Goal: Transaction & Acquisition: Book appointment/travel/reservation

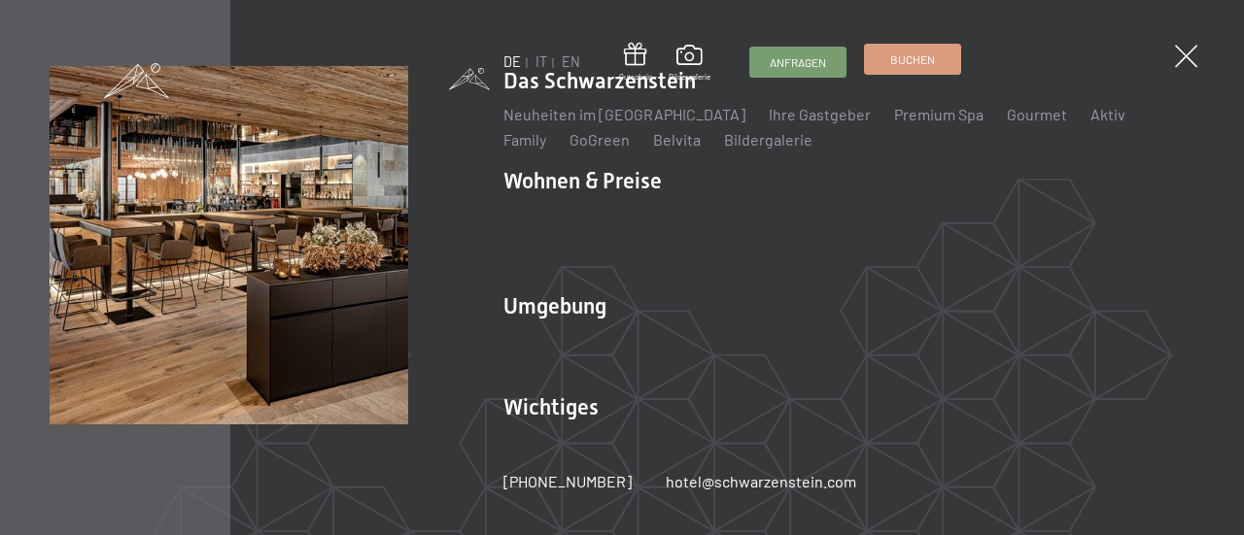
click at [903, 62] on span "Buchen" at bounding box center [912, 60] width 45 height 17
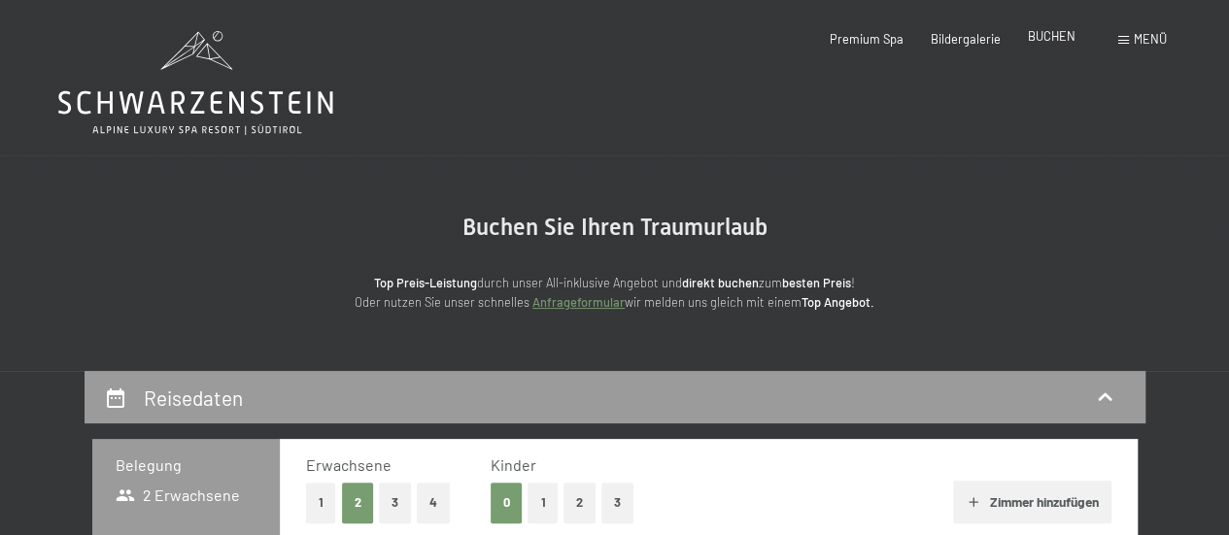
click at [1060, 44] on div "BUCHEN" at bounding box center [1052, 36] width 48 height 17
click at [1048, 31] on div "Buchen Anfragen Premium Spa Bildergalerie BUCHEN Menü DE IT EN Gutschein Bilder…" at bounding box center [971, 39] width 393 height 17
click at [1052, 40] on span "BUCHEN" at bounding box center [1052, 36] width 48 height 16
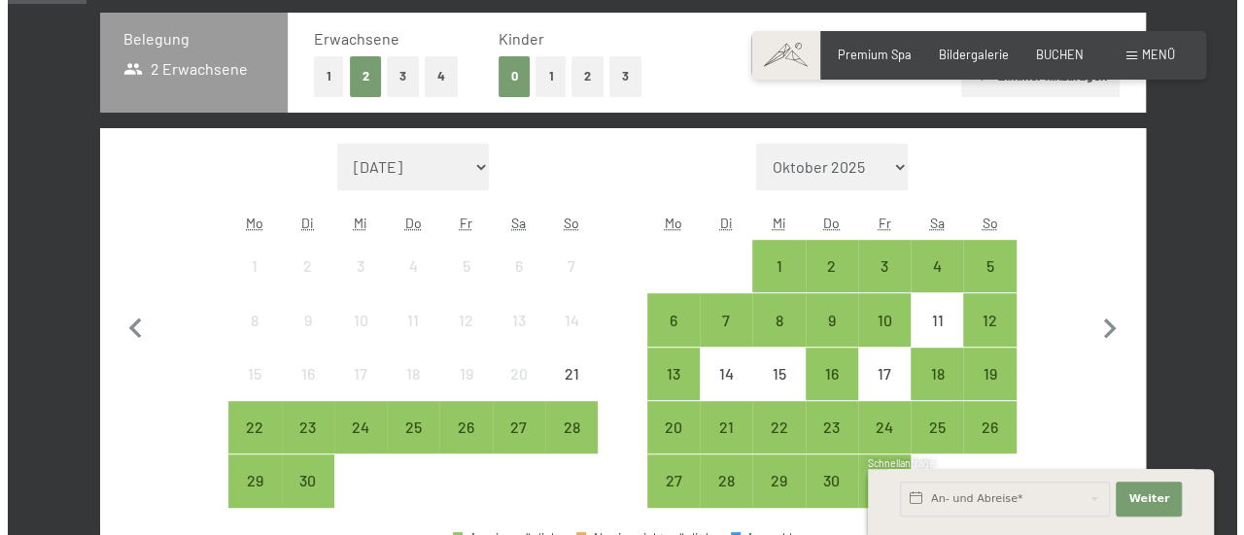
scroll to position [435, 0]
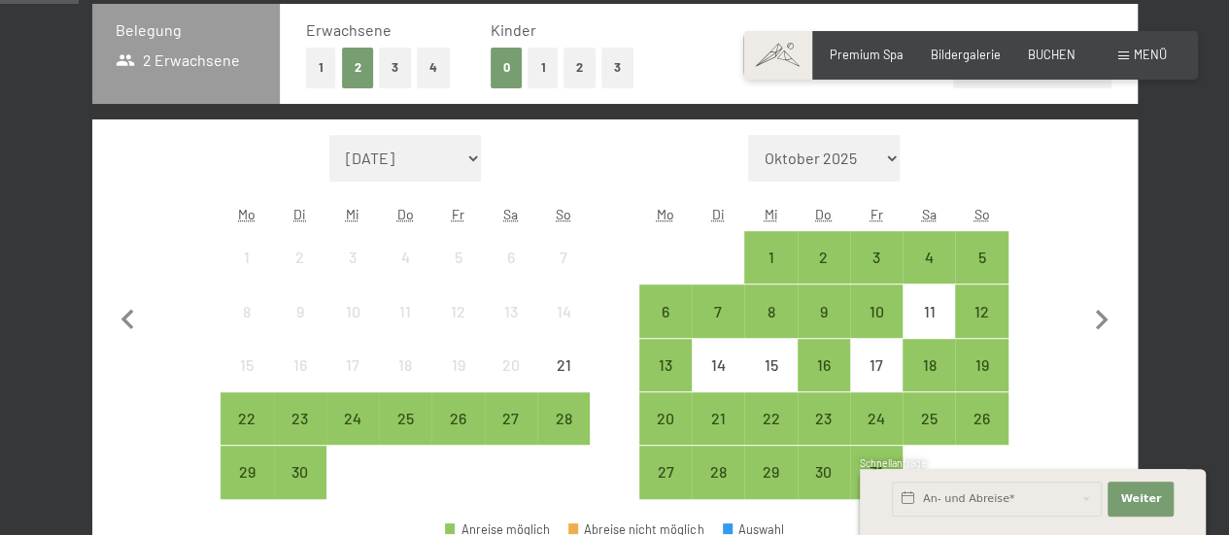
click at [832, 140] on select "Oktober 2025 November 2025 Dezember 2025 Januar 2026 Februar 2026 März 2026 Apr…" at bounding box center [824, 158] width 152 height 47
select select "2025-10-01"
select select "2025-11-01"
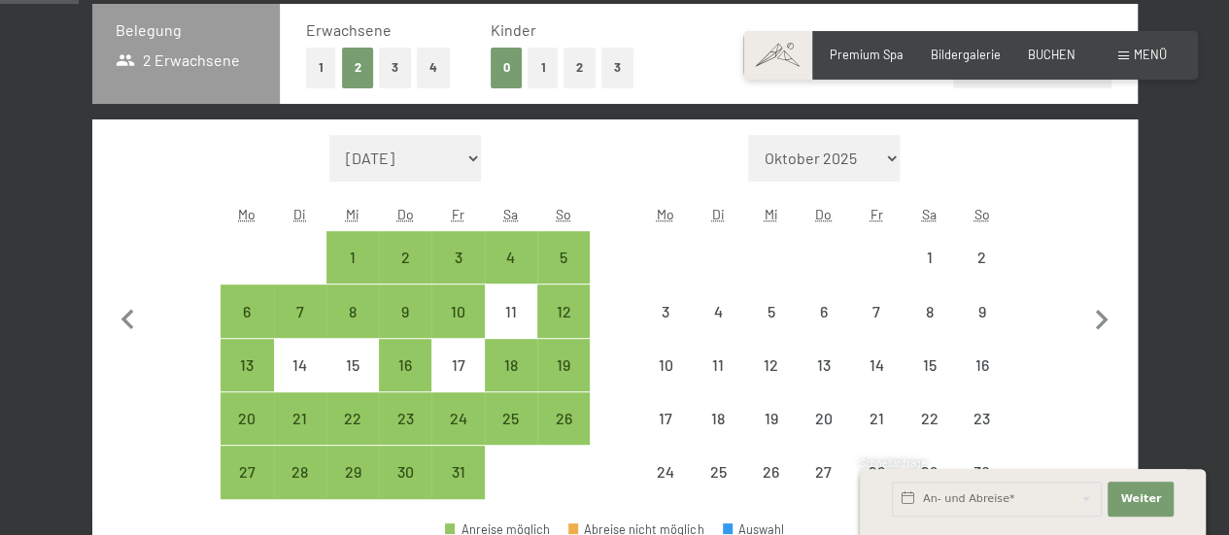
select select "2025-10-01"
select select "2025-11-01"
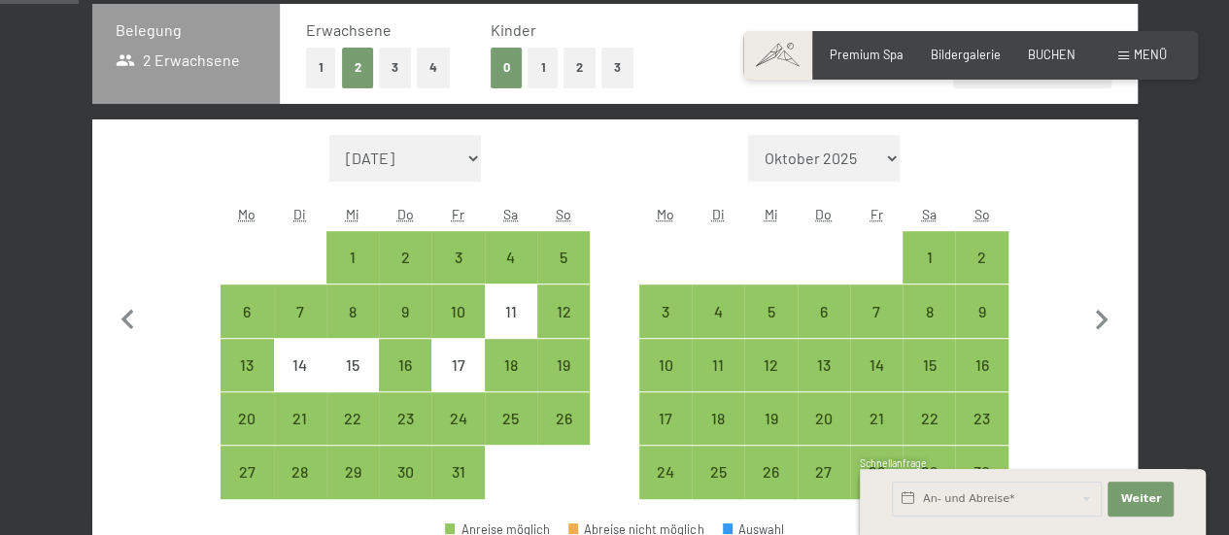
click at [1112, 54] on div "Buchen Anfragen Premium Spa Bildergalerie BUCHEN Menü DE IT EN Gutschein Bilder…" at bounding box center [971, 55] width 393 height 17
click at [1132, 53] on div "Menü" at bounding box center [1143, 55] width 49 height 17
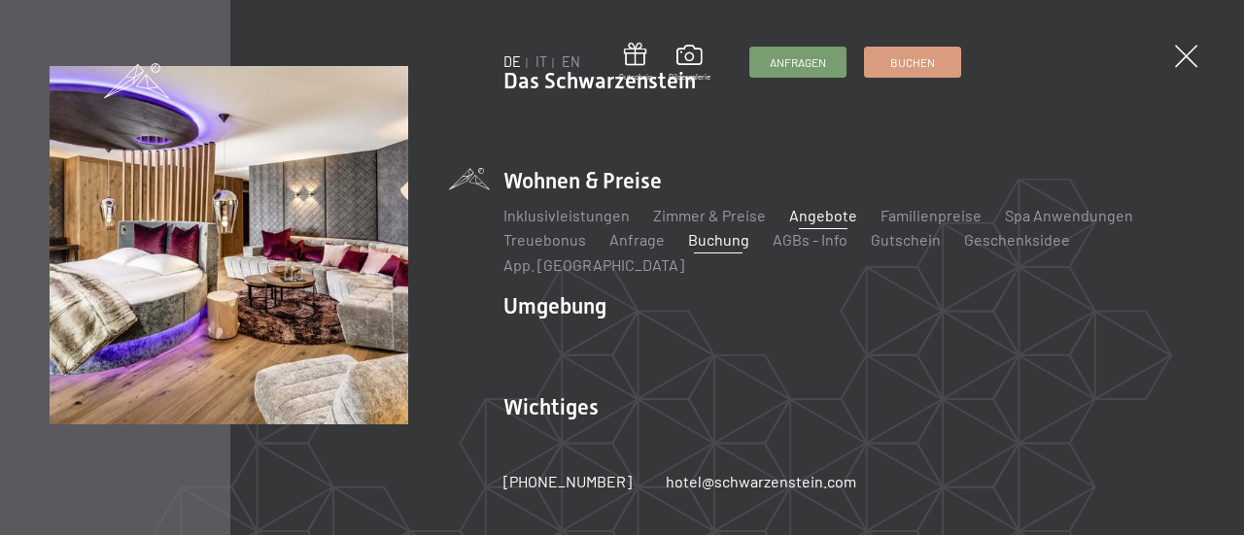
click at [812, 224] on link "Angebote" at bounding box center [823, 215] width 68 height 18
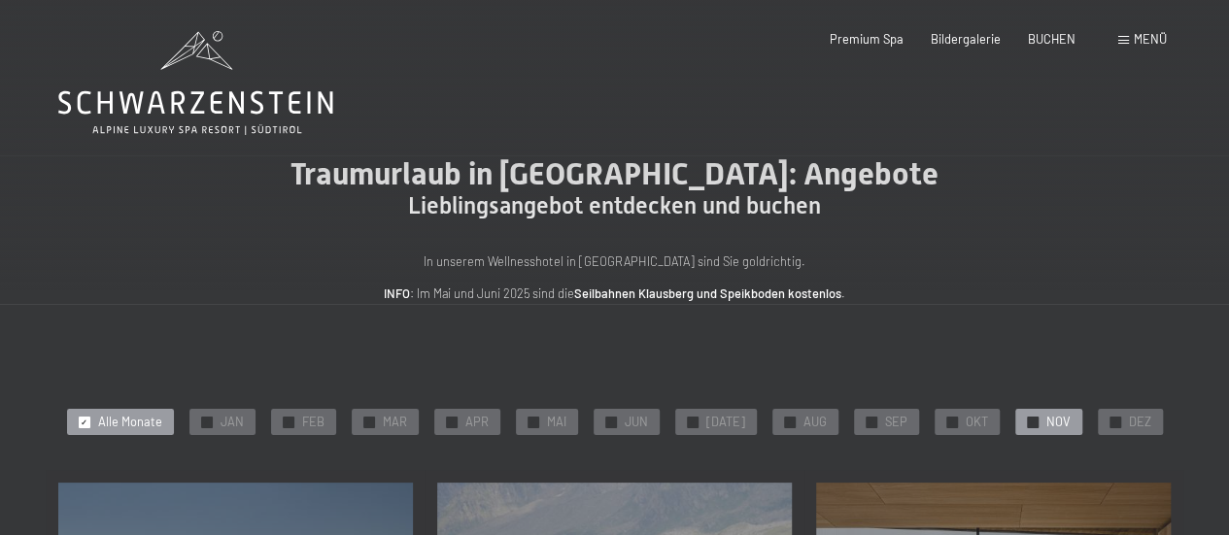
click at [1027, 424] on div at bounding box center [1033, 423] width 12 height 12
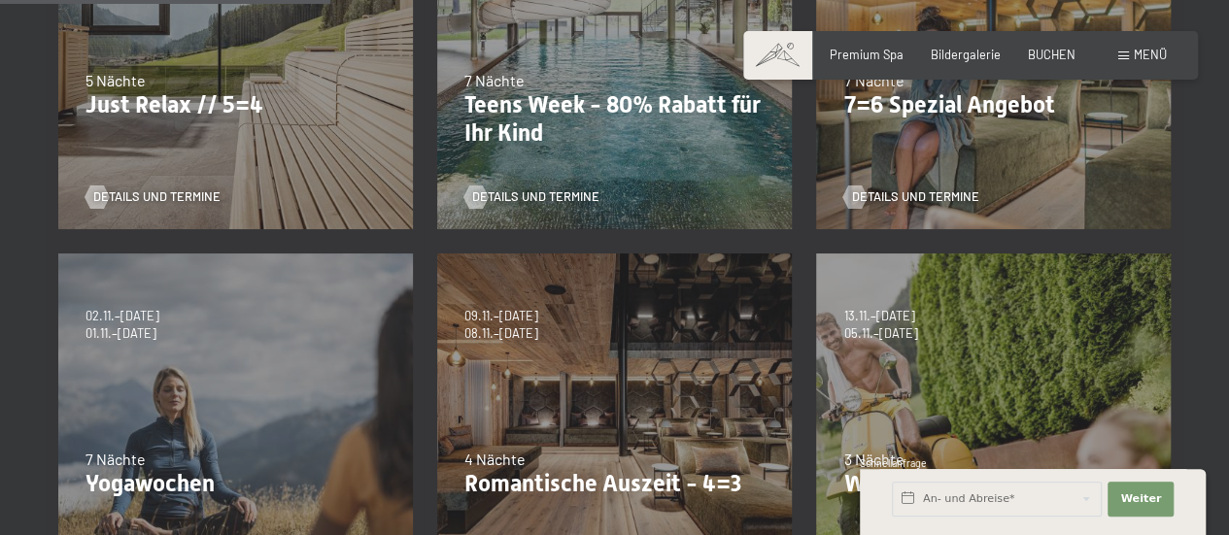
scroll to position [621, 0]
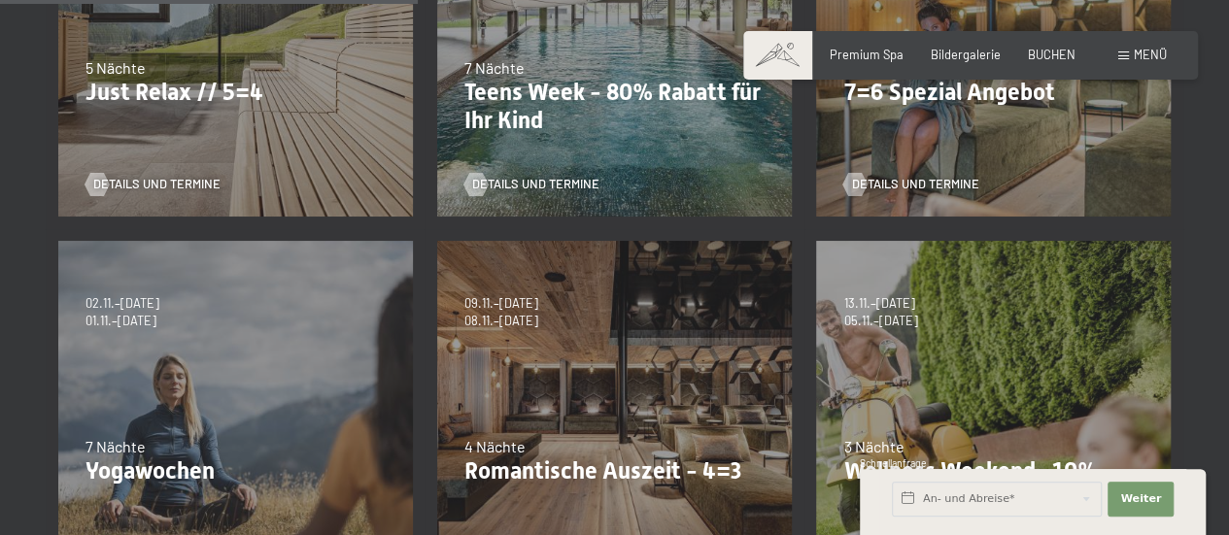
click at [650, 354] on div "09.11.–05.12.2025 08.12.–19.12.2025 11.01.–23.01.2026 08.03.–27.03.2026 29.03.–…" at bounding box center [614, 418] width 379 height 379
click at [669, 337] on div "09.11.–05.12.2025 08.12.–19.12.2025 11.01.–23.01.2026 08.03.–27.03.2026 29.03.–…" at bounding box center [614, 418] width 379 height 379
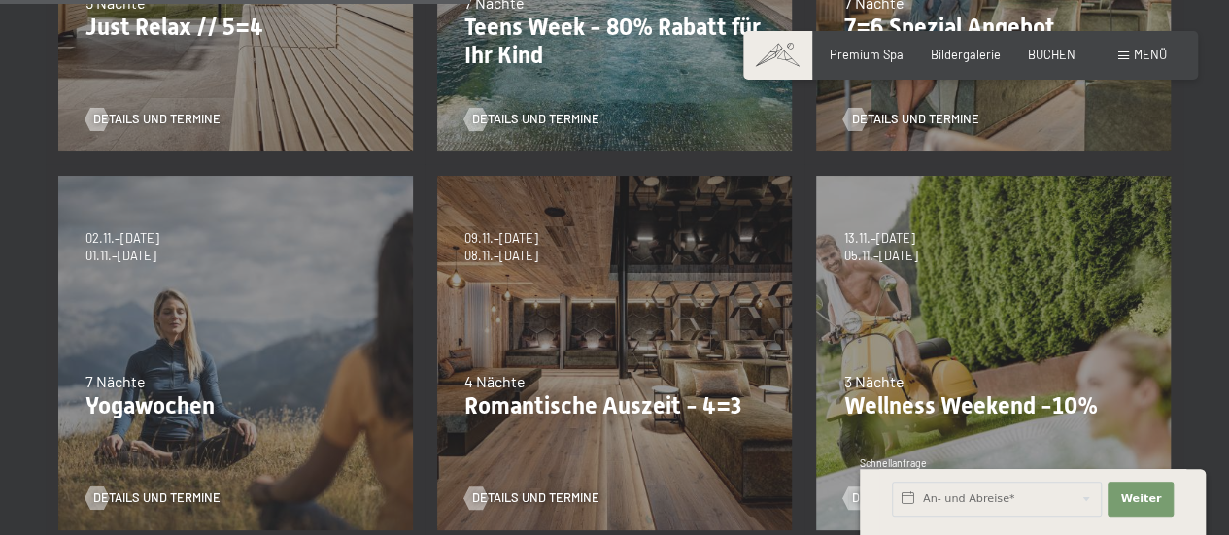
scroll to position [699, 0]
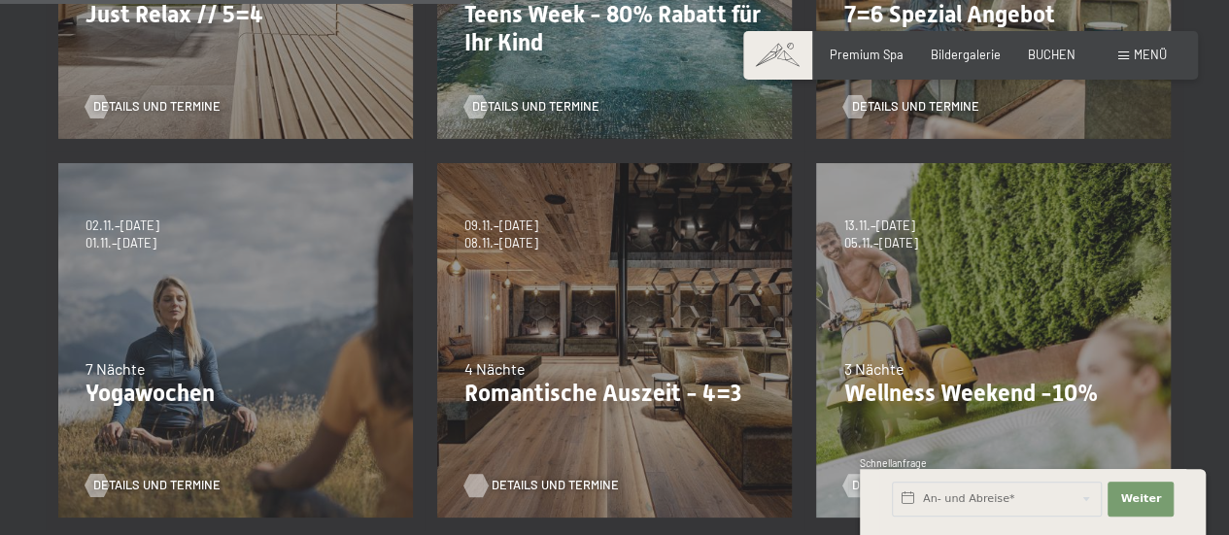
click at [538, 486] on span "Details und Termine" at bounding box center [555, 485] width 127 height 17
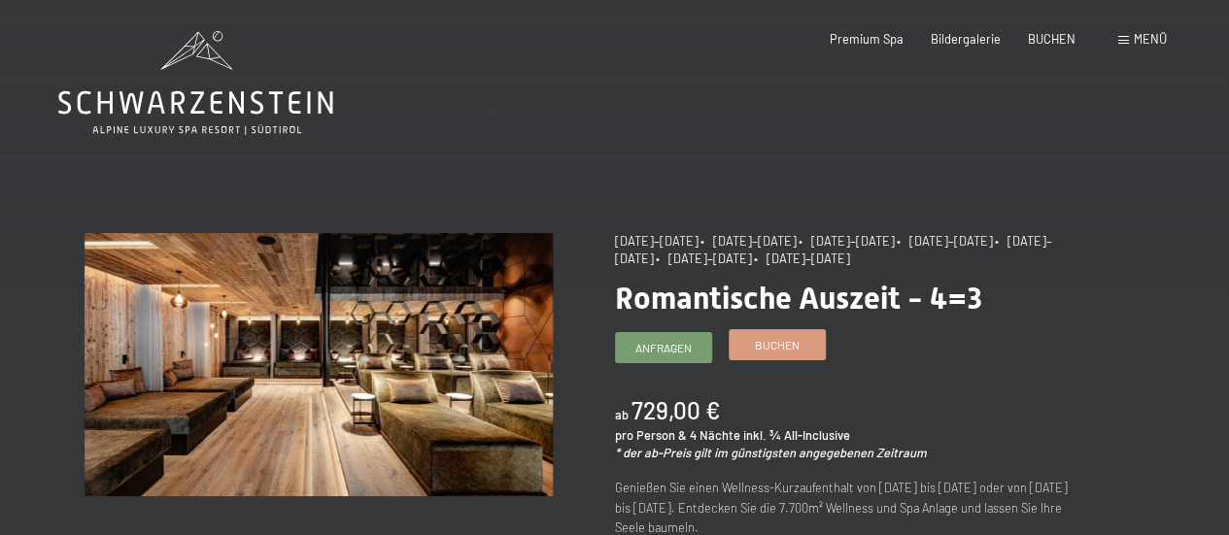
click at [811, 336] on link "Buchen" at bounding box center [777, 344] width 95 height 29
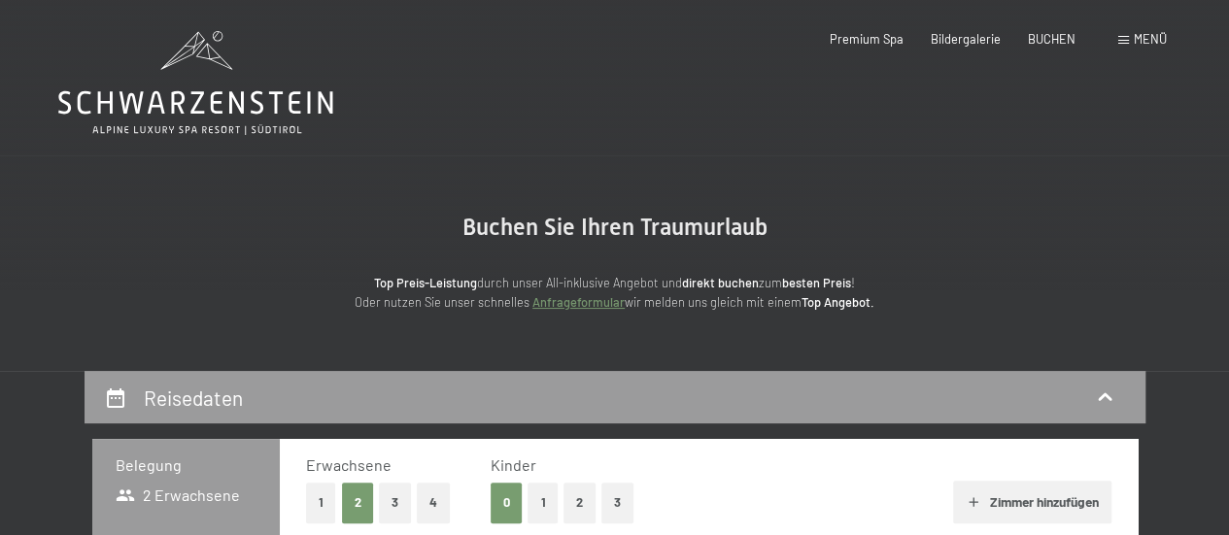
select select "[DATE]"
select select "2025-12-01"
select select "2025-11-01"
select select "2025-12-01"
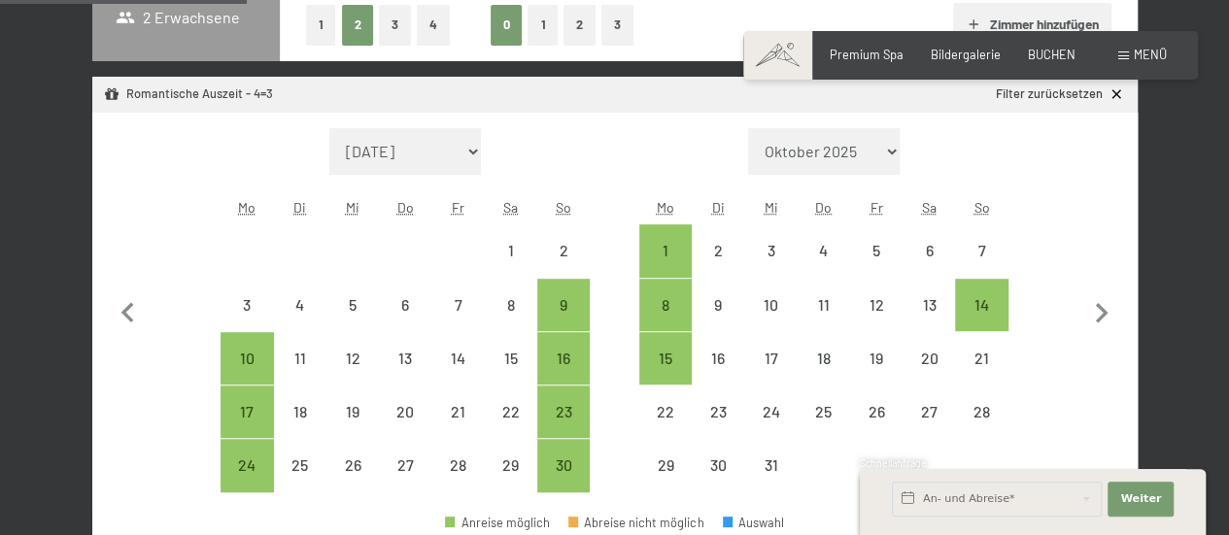
scroll to position [492, 0]
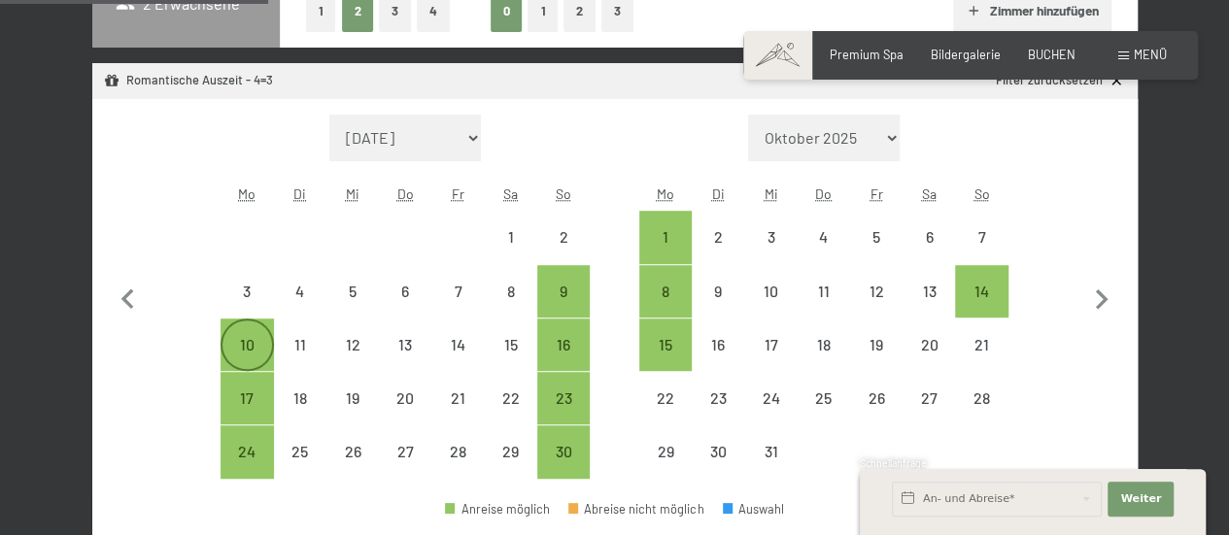
click at [247, 349] on div "10" at bounding box center [247, 361] width 49 height 49
select select "2025-11-01"
select select "2025-12-01"
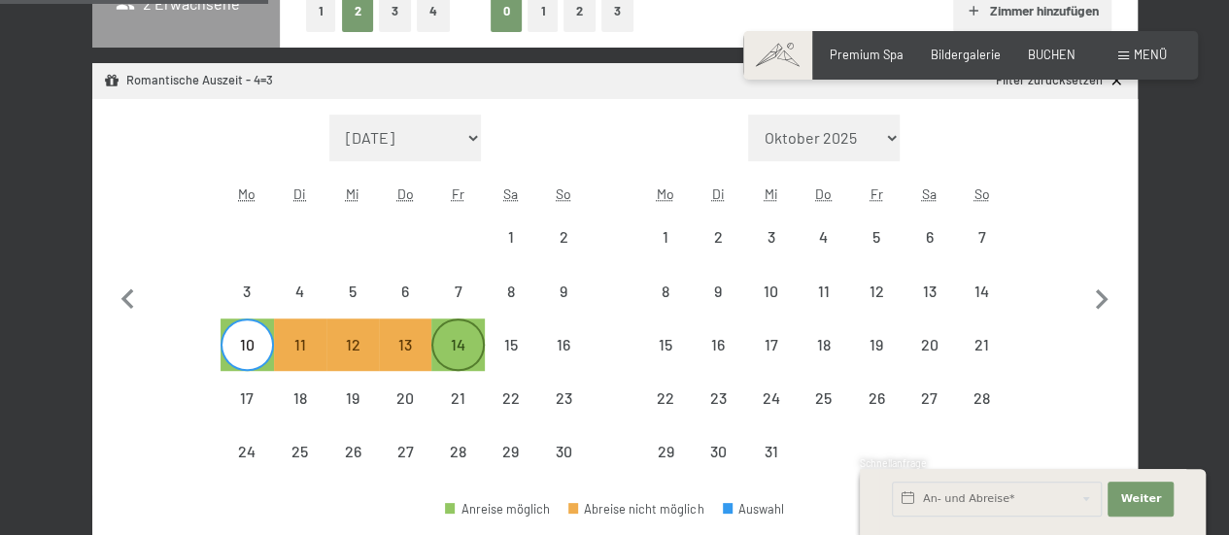
click at [453, 337] on div "14" at bounding box center [457, 361] width 49 height 49
select select "2025-11-01"
select select "2025-12-01"
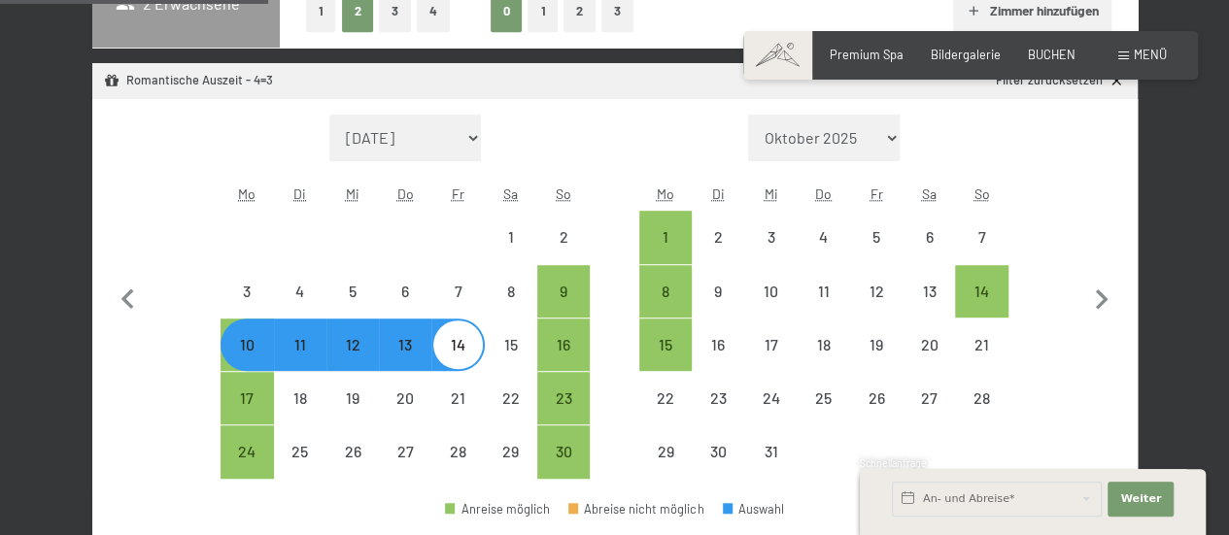
select select "2025-11-01"
select select "2025-12-01"
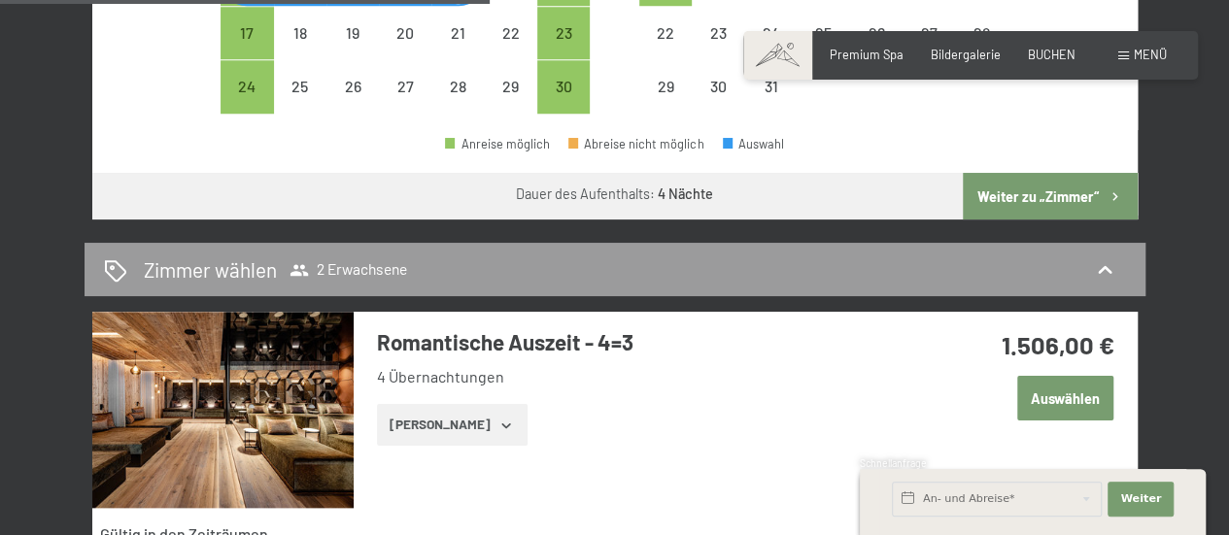
scroll to position [898, 0]
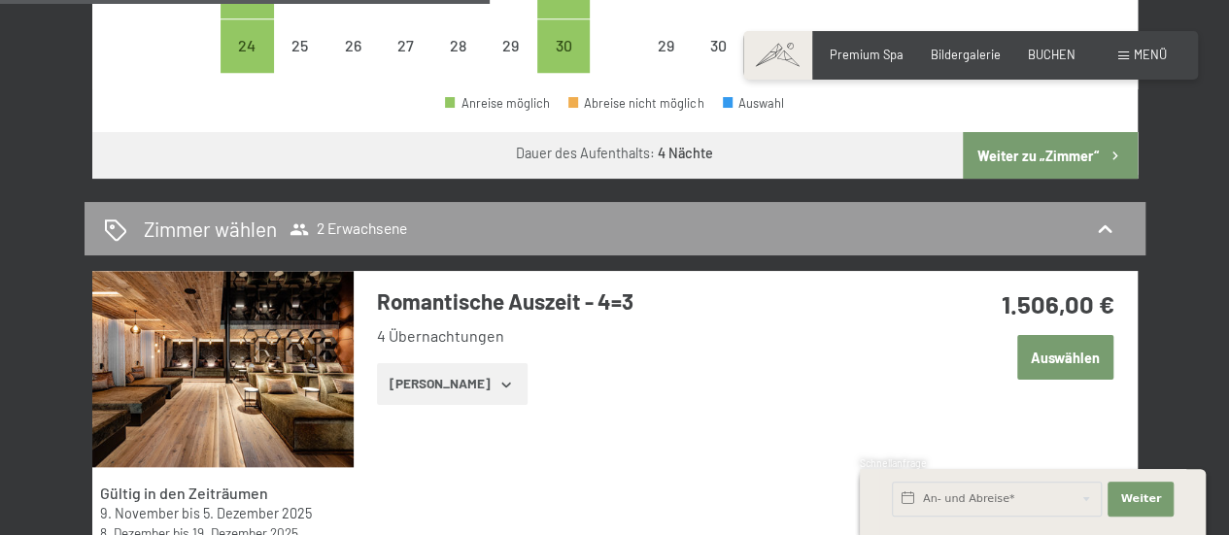
click at [1025, 158] on button "Weiter zu „Zimmer“" at bounding box center [1050, 155] width 174 height 47
select select "2025-11-01"
select select "2025-12-01"
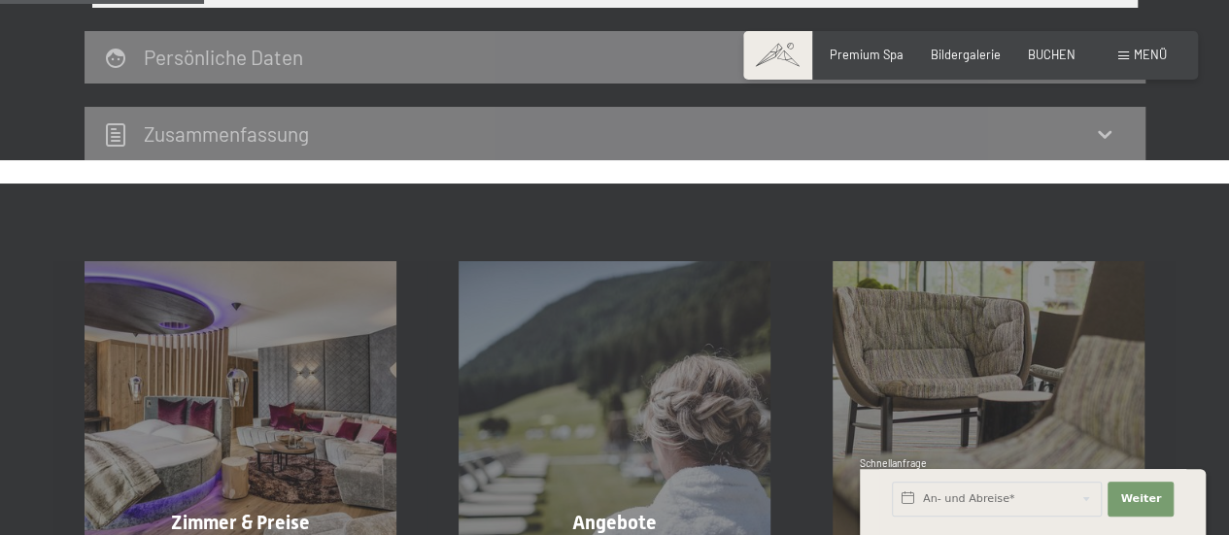
scroll to position [371, 0]
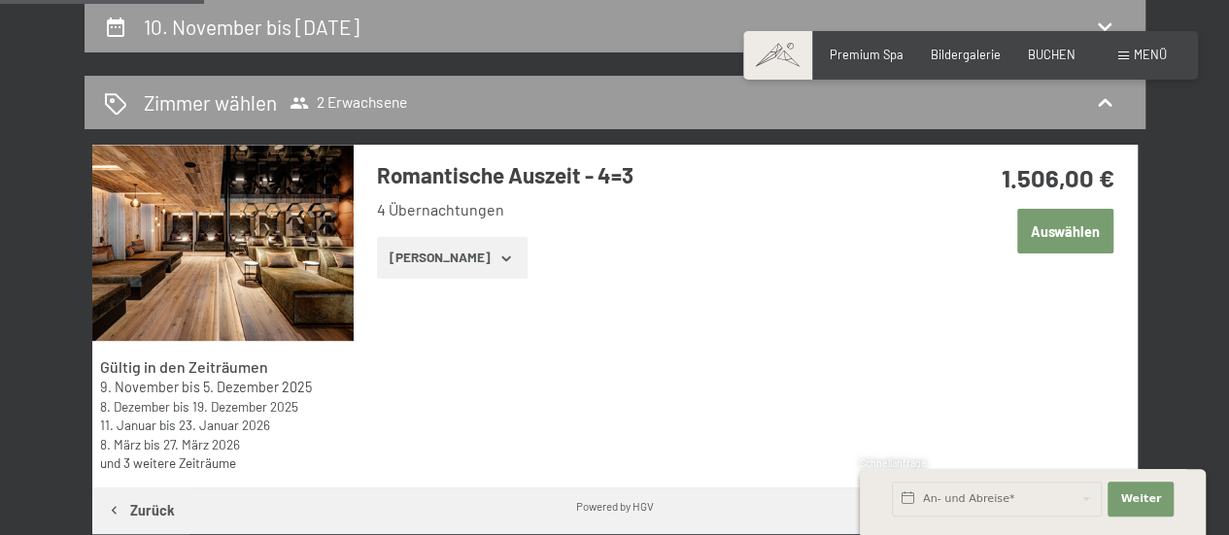
click at [457, 269] on button "Zeige Zimmer" at bounding box center [452, 258] width 151 height 43
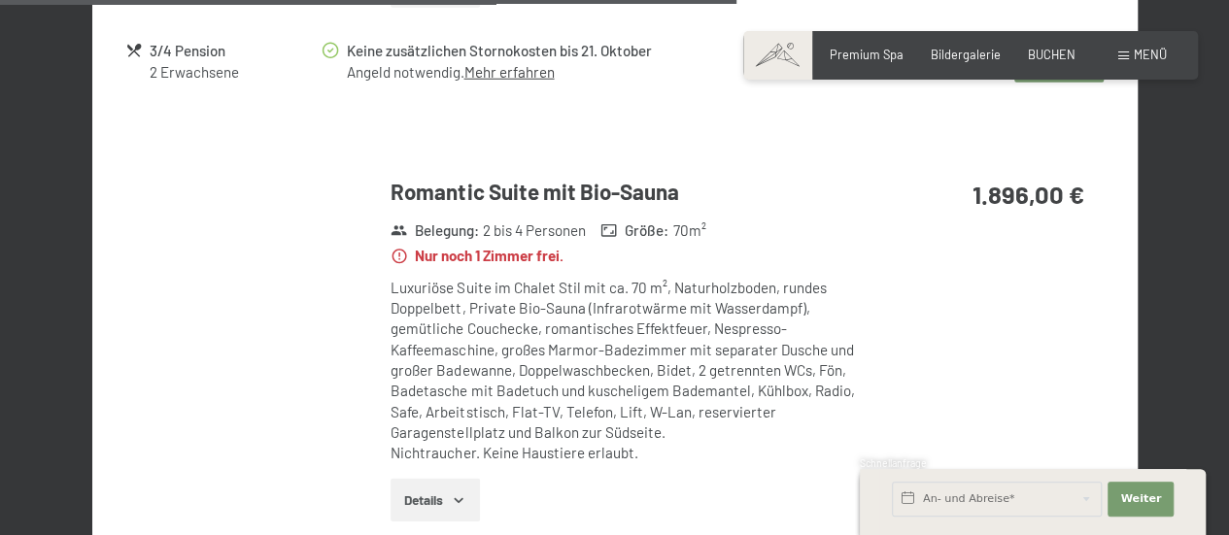
scroll to position [2725, 0]
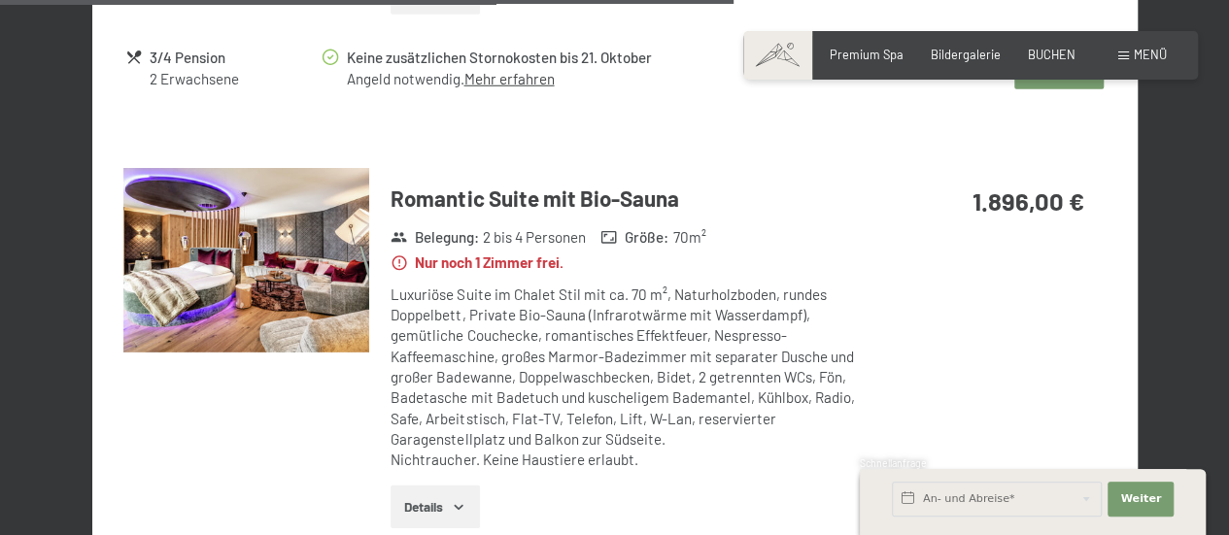
click at [301, 284] on img at bounding box center [246, 260] width 246 height 185
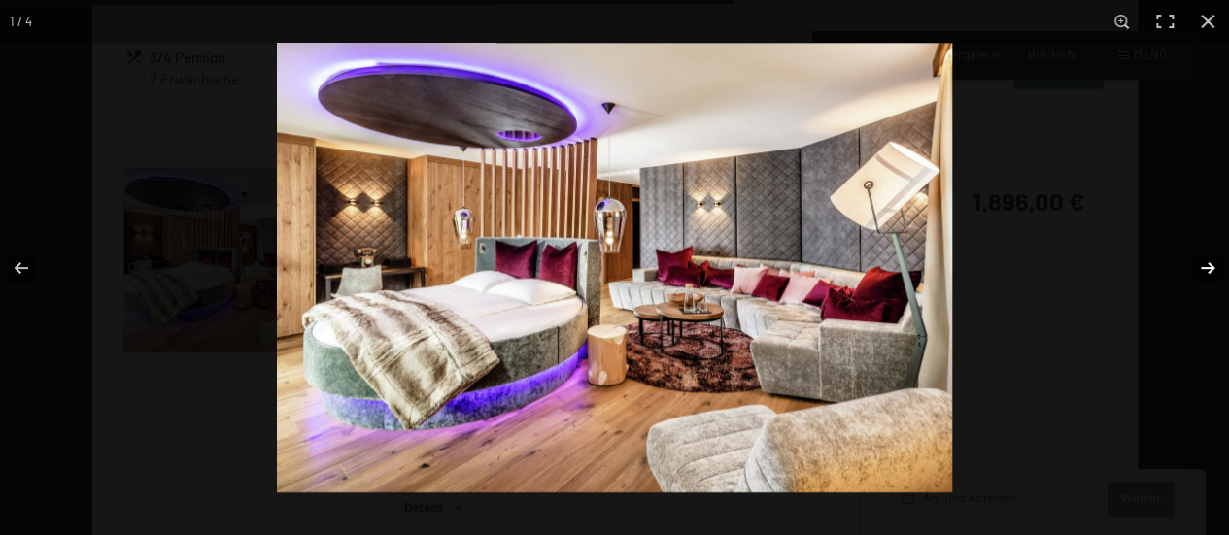
click at [1211, 269] on button "button" at bounding box center [1195, 268] width 68 height 97
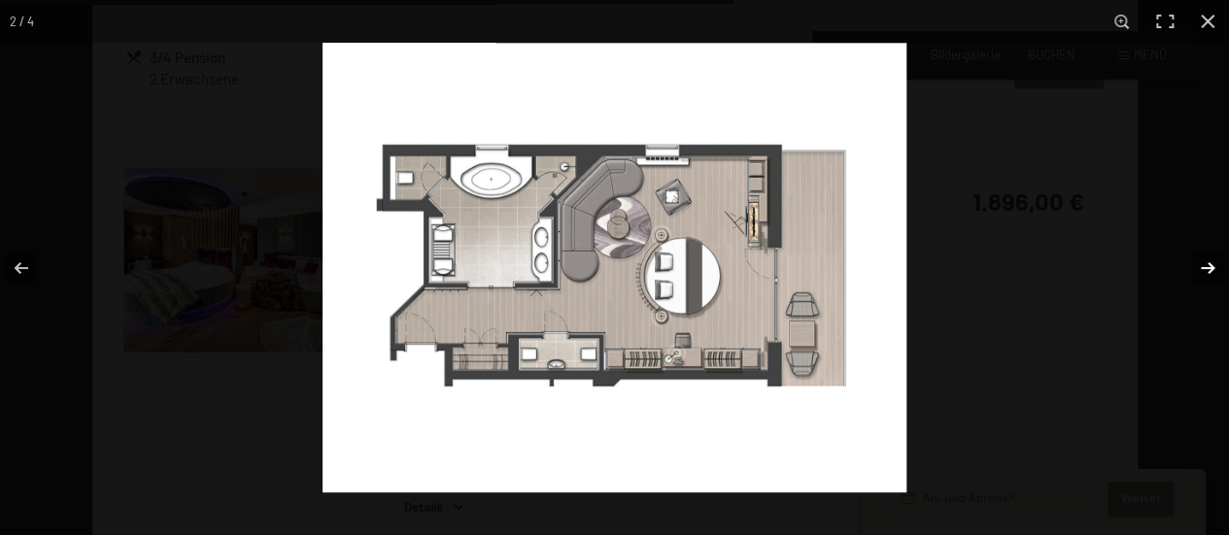
click at [1211, 269] on button "button" at bounding box center [1195, 268] width 68 height 97
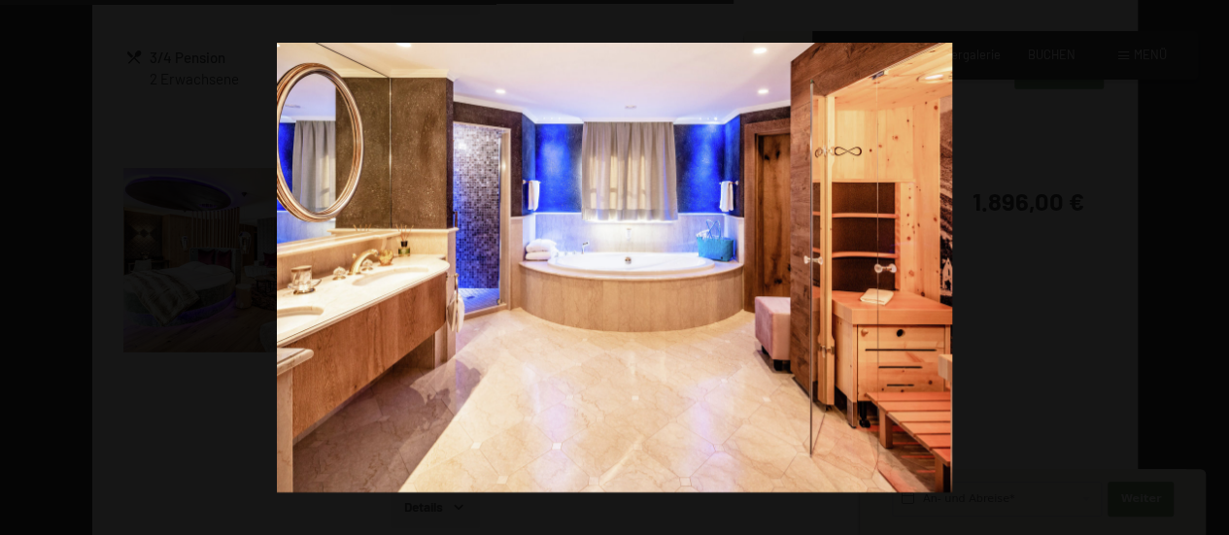
click at [1211, 269] on button "button" at bounding box center [1195, 268] width 68 height 97
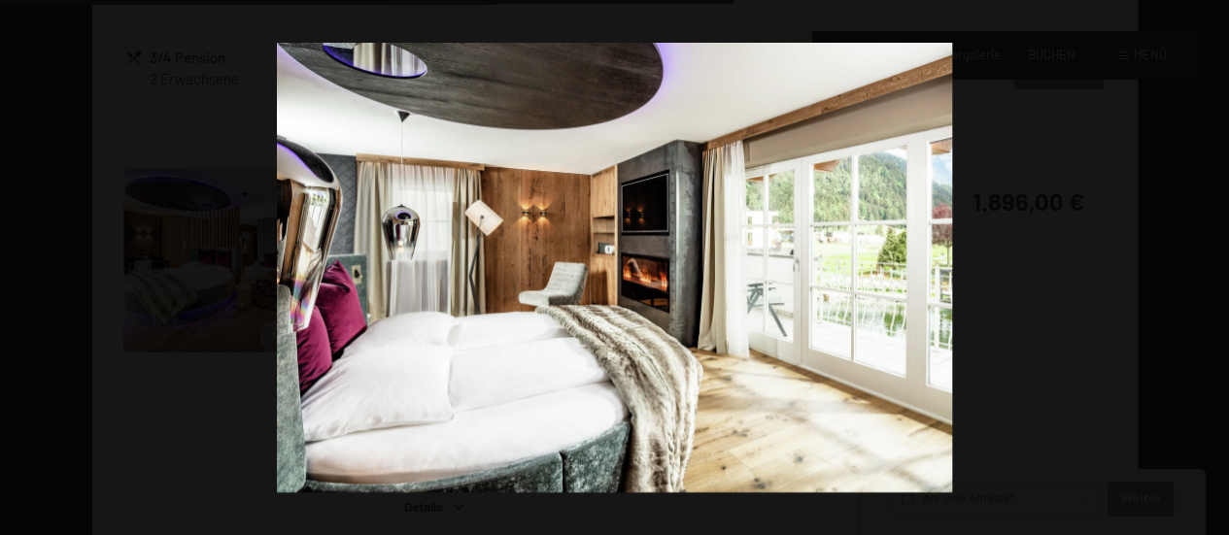
click at [1211, 269] on button "button" at bounding box center [1195, 268] width 68 height 97
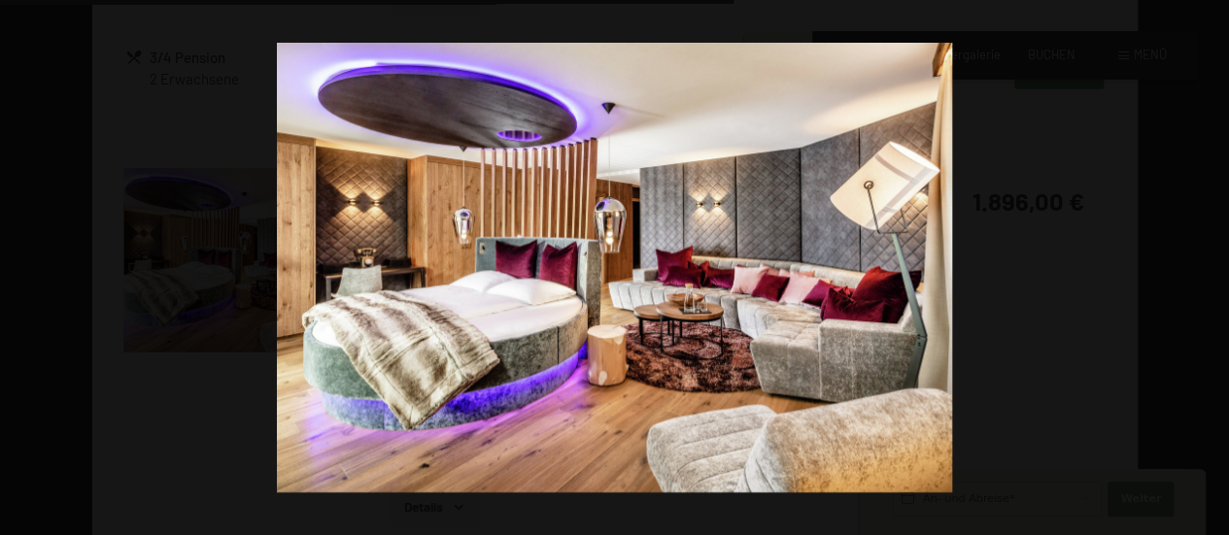
click at [1211, 269] on button "button" at bounding box center [1195, 268] width 68 height 97
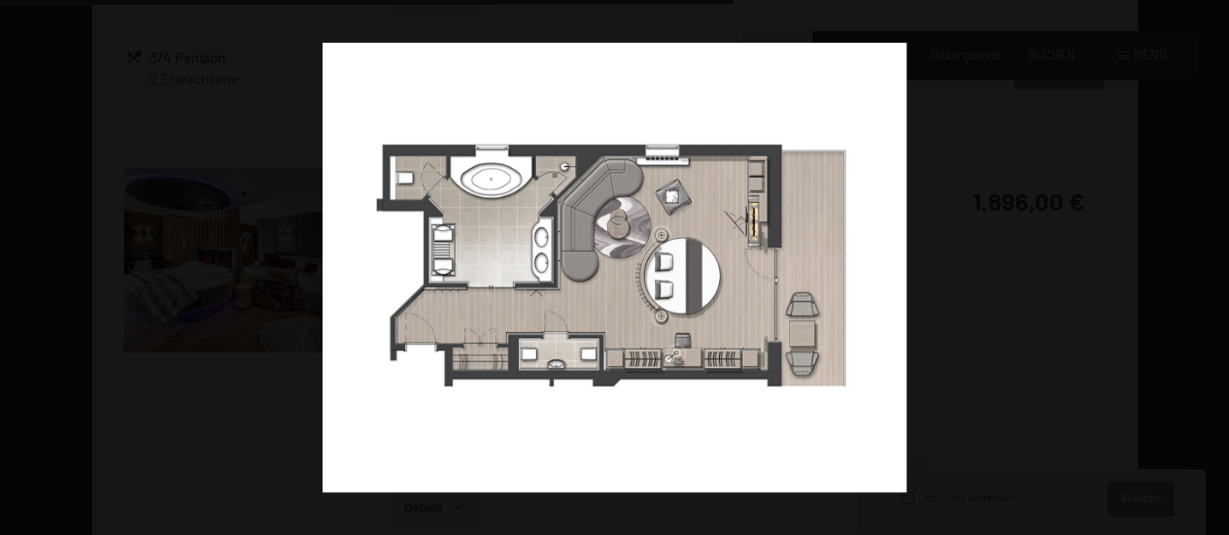
click at [1211, 269] on button "button" at bounding box center [1195, 268] width 68 height 97
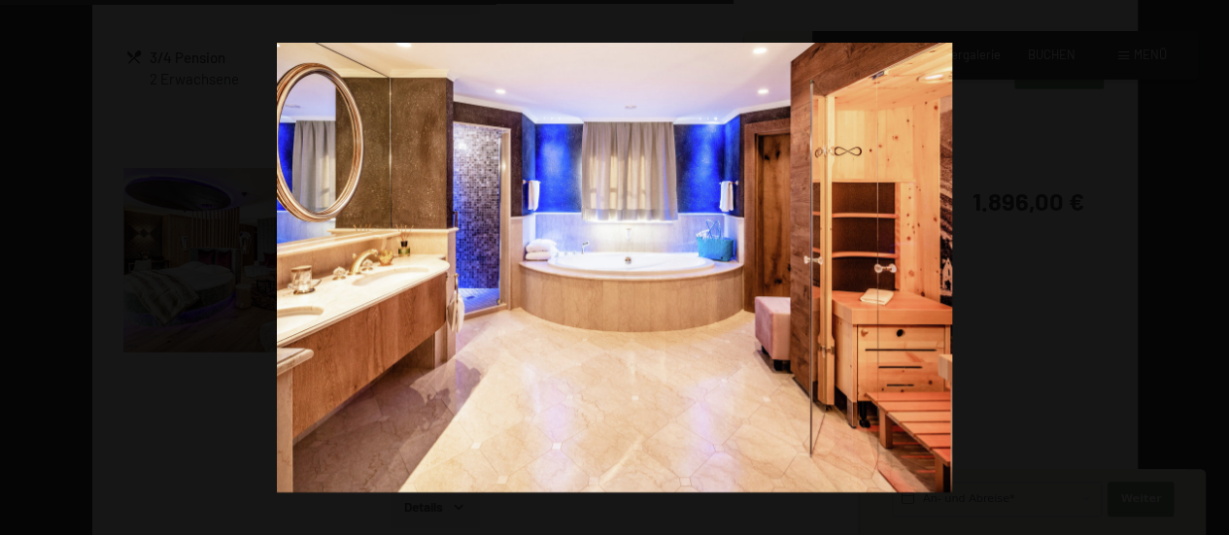
click at [1211, 269] on button "button" at bounding box center [1195, 268] width 68 height 97
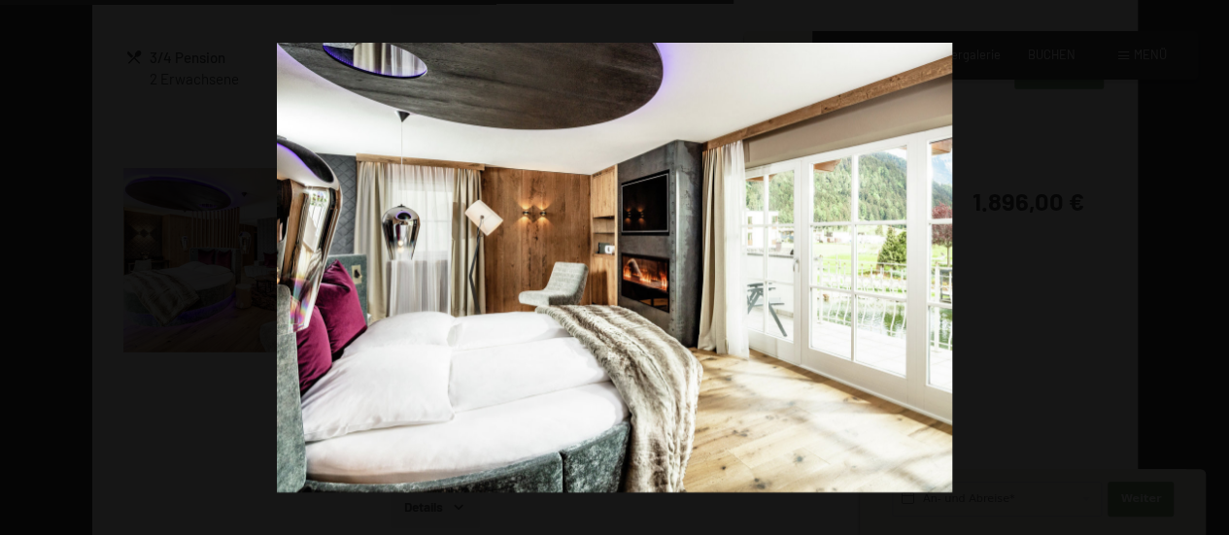
click at [1211, 269] on button "button" at bounding box center [1195, 268] width 68 height 97
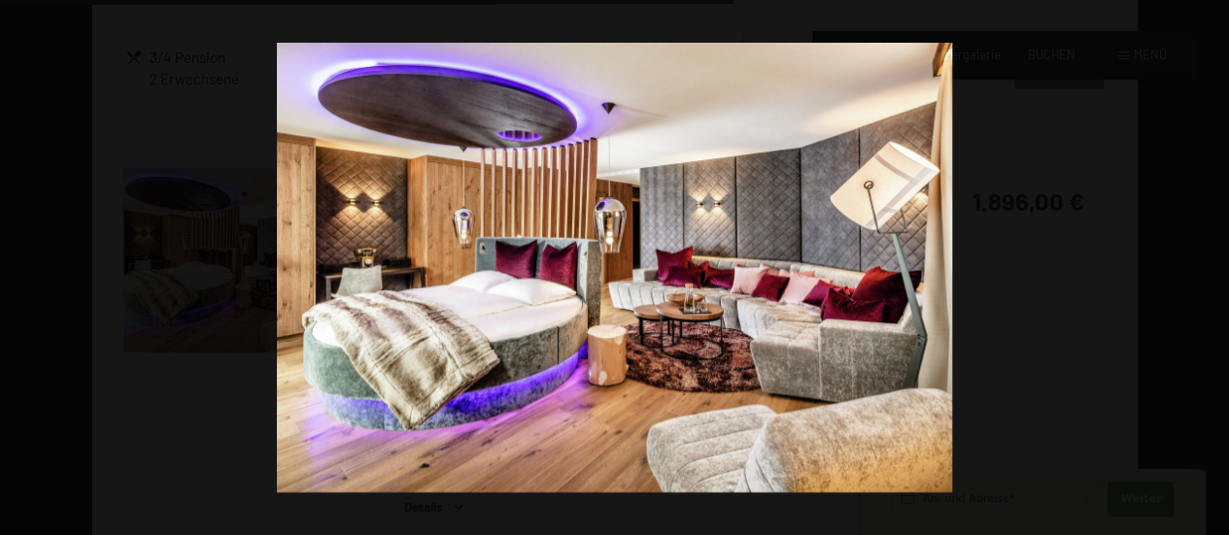
click at [1211, 269] on button "button" at bounding box center [1195, 268] width 68 height 97
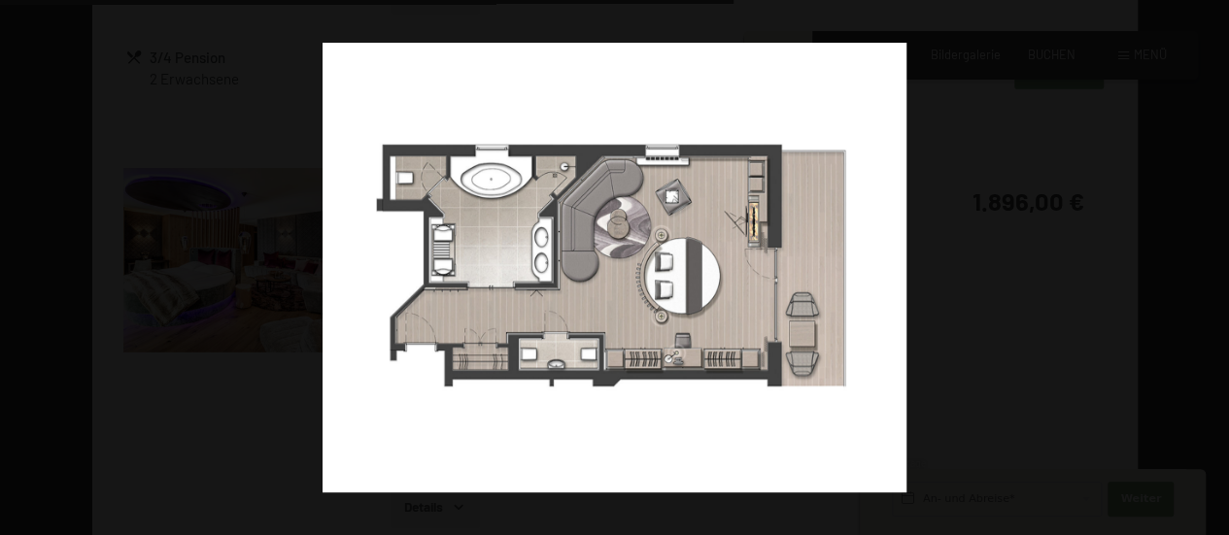
click at [1211, 269] on button "button" at bounding box center [1195, 268] width 68 height 97
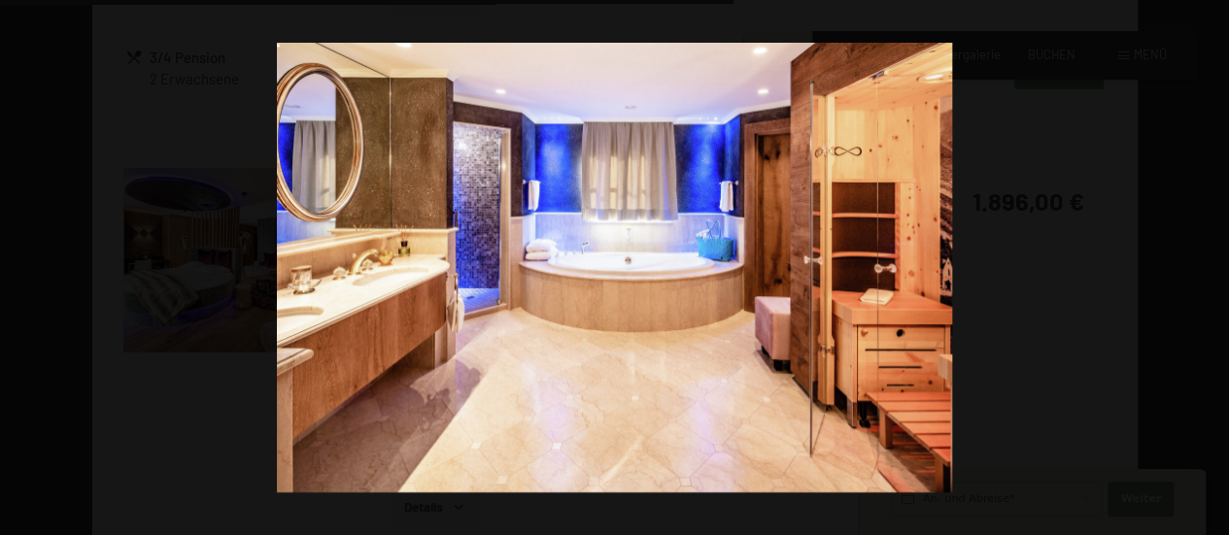
click at [1211, 269] on button "button" at bounding box center [1195, 268] width 68 height 97
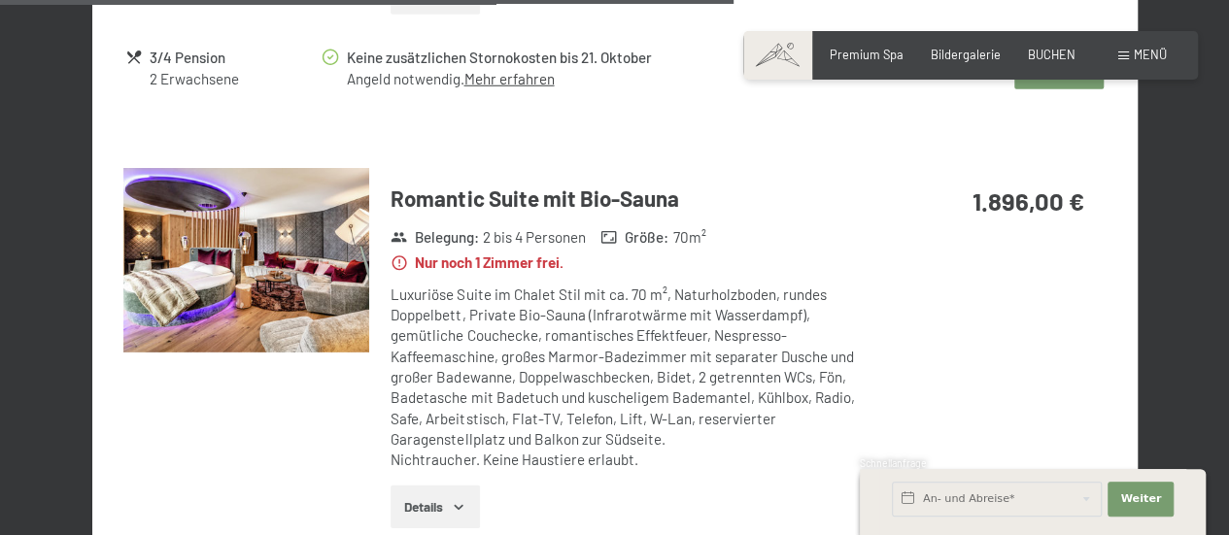
click at [0, 0] on button "button" at bounding box center [0, 0] width 0 height 0
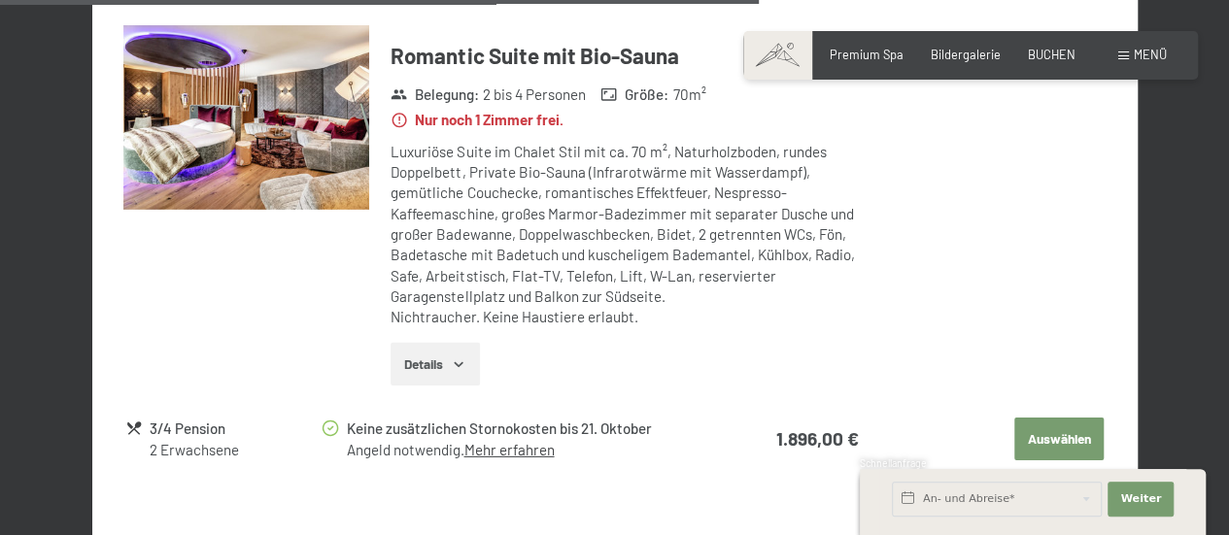
scroll to position [2880, 0]
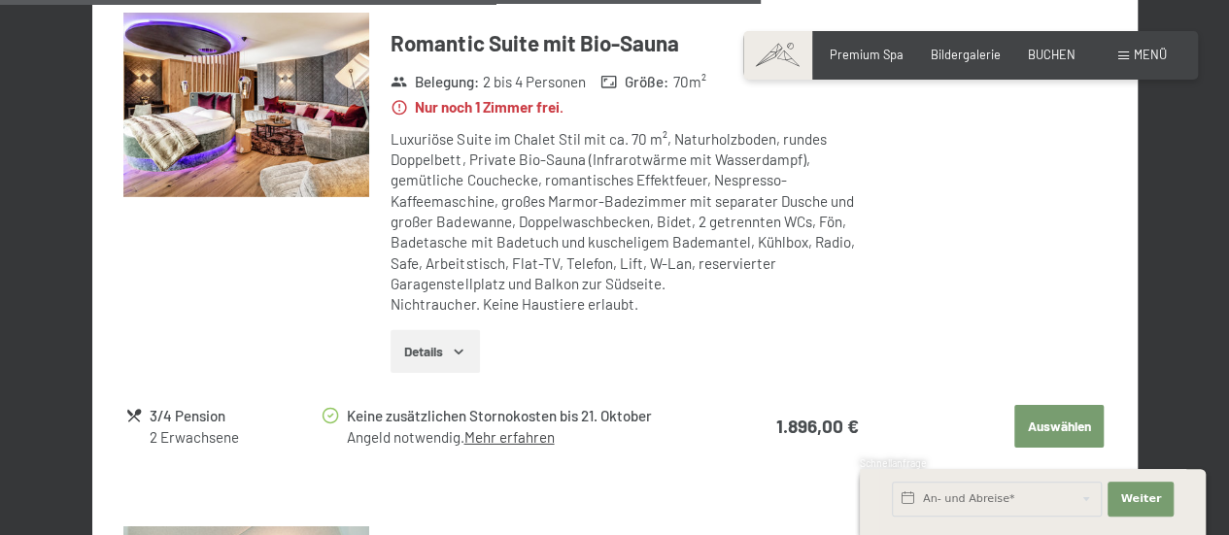
click at [1053, 405] on button "Auswählen" at bounding box center [1059, 426] width 89 height 43
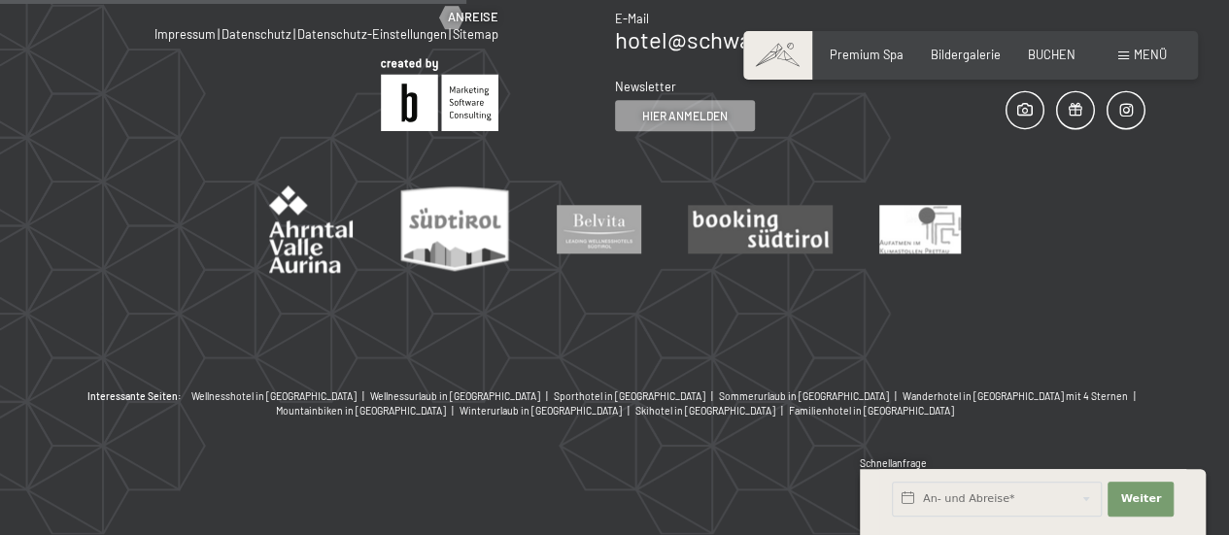
scroll to position [371, 0]
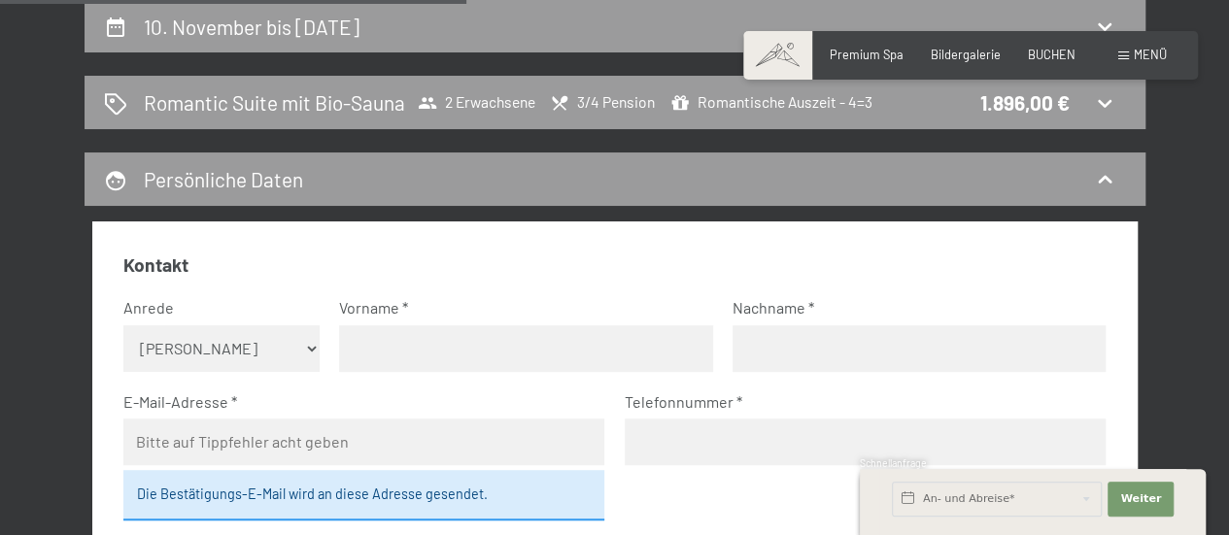
click at [192, 337] on select "Keine Angabe Frau Herr" at bounding box center [221, 349] width 196 height 47
select select "f"
click at [123, 326] on select "Keine Angabe Frau Herr" at bounding box center [221, 349] width 196 height 47
click at [427, 329] on span "Einwilligung Marketing*" at bounding box center [507, 328] width 160 height 19
click at [417, 329] on input "Einwilligung Marketing*" at bounding box center [406, 328] width 19 height 19
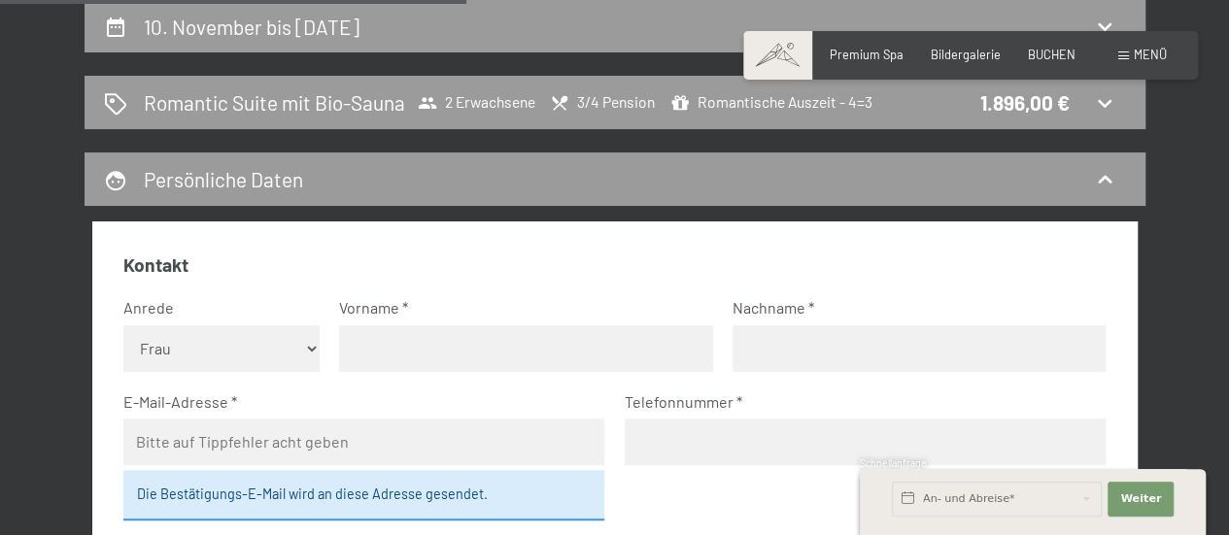
checkbox input "false"
click at [411, 353] on input "text" at bounding box center [525, 349] width 373 height 47
type input "Sophia"
type input "Rzymski Lehner"
type input "info@buerchnerhof.ch"
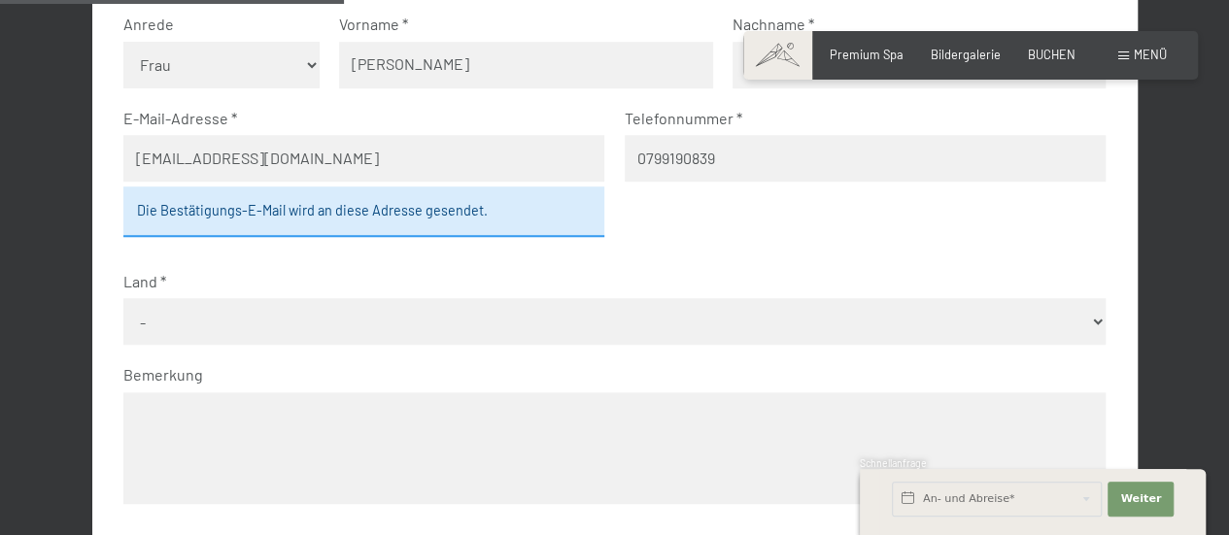
scroll to position [659, 0]
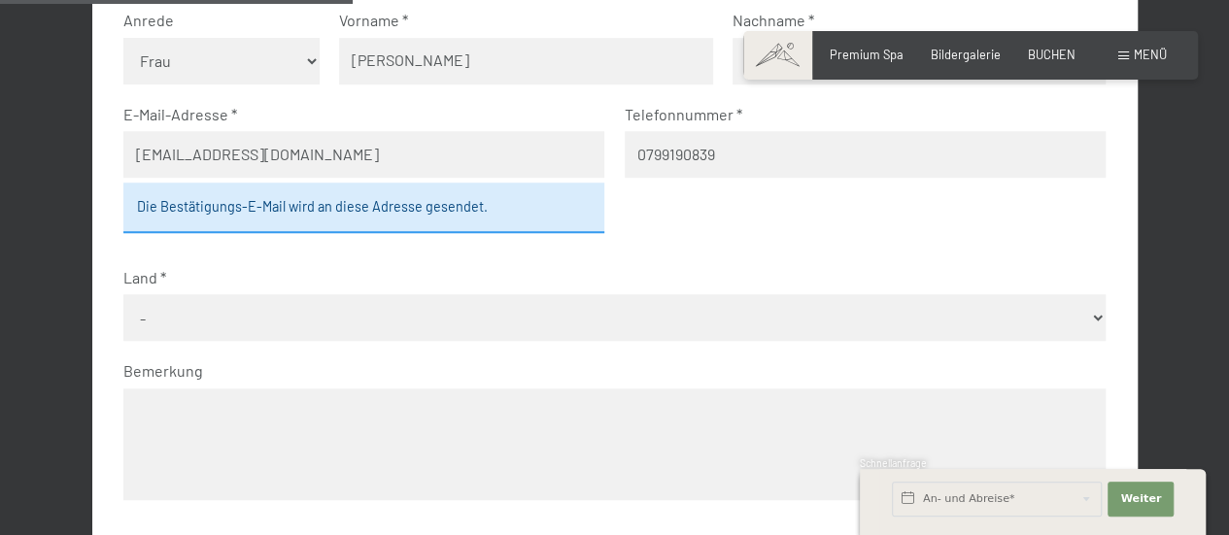
type input "0799190839"
click at [518, 325] on span "Einwilligung Marketing*" at bounding box center [507, 328] width 160 height 19
click at [417, 325] on input "Einwilligung Marketing*" at bounding box center [406, 328] width 19 height 19
click at [469, 319] on span "Einwilligung Marketing*" at bounding box center [507, 328] width 160 height 19
click at [417, 319] on input "Einwilligung Marketing*" at bounding box center [406, 328] width 19 height 19
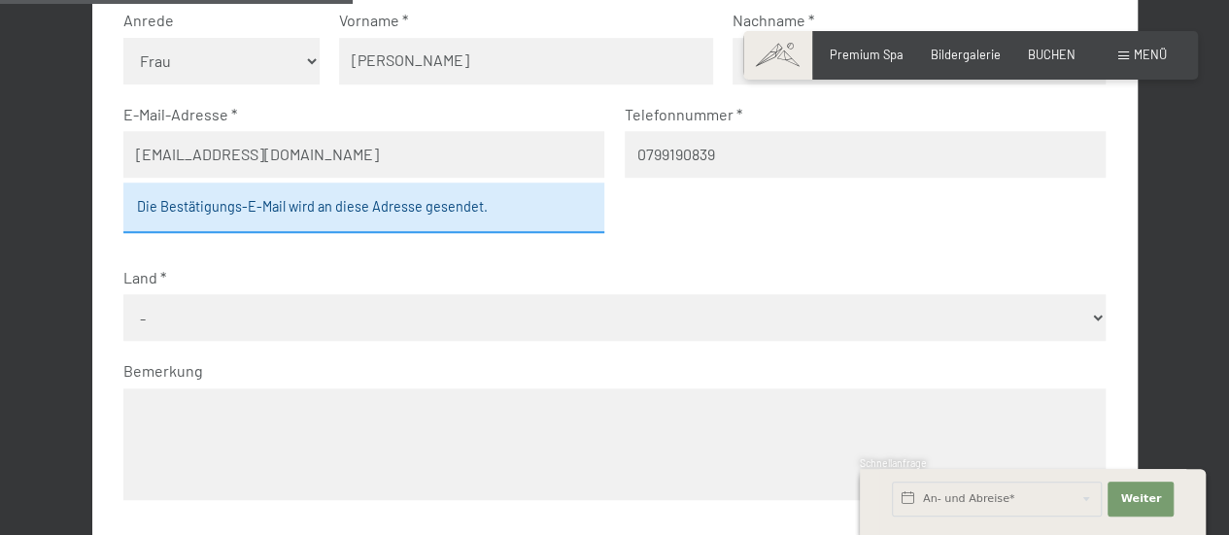
checkbox input "false"
click at [1019, 300] on select "- Deutschland Österreich Schweiz Italien Niederlande Belgien Vereinigtes Königr…" at bounding box center [614, 317] width 982 height 47
select select "CHE"
click at [123, 294] on select "- Deutschland Österreich Schweiz Italien Niederlande Belgien Vereinigtes Königr…" at bounding box center [614, 317] width 982 height 47
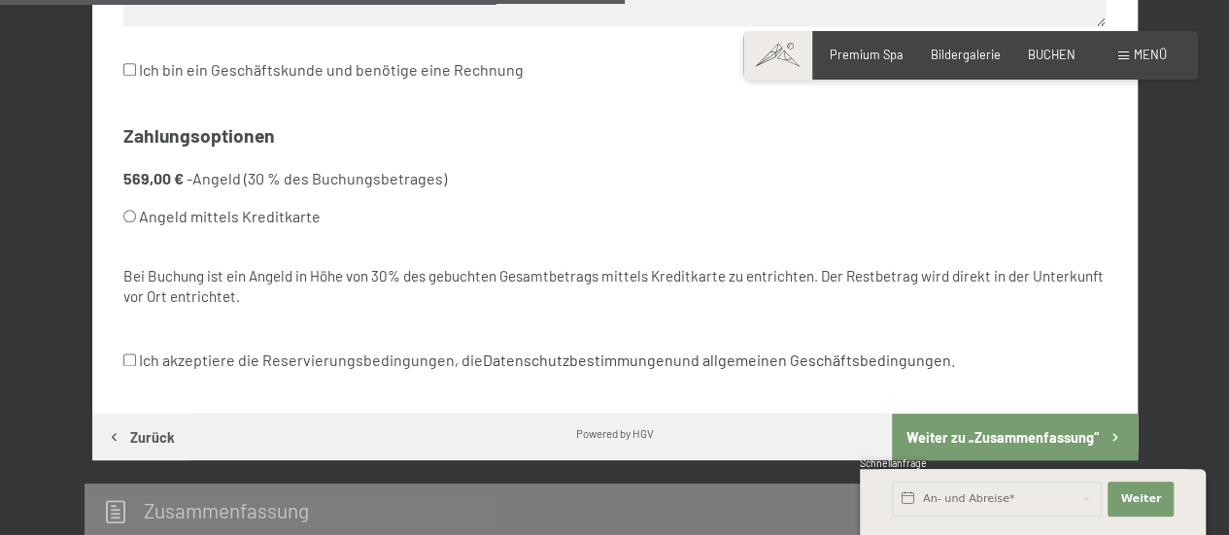
scroll to position [1191, 0]
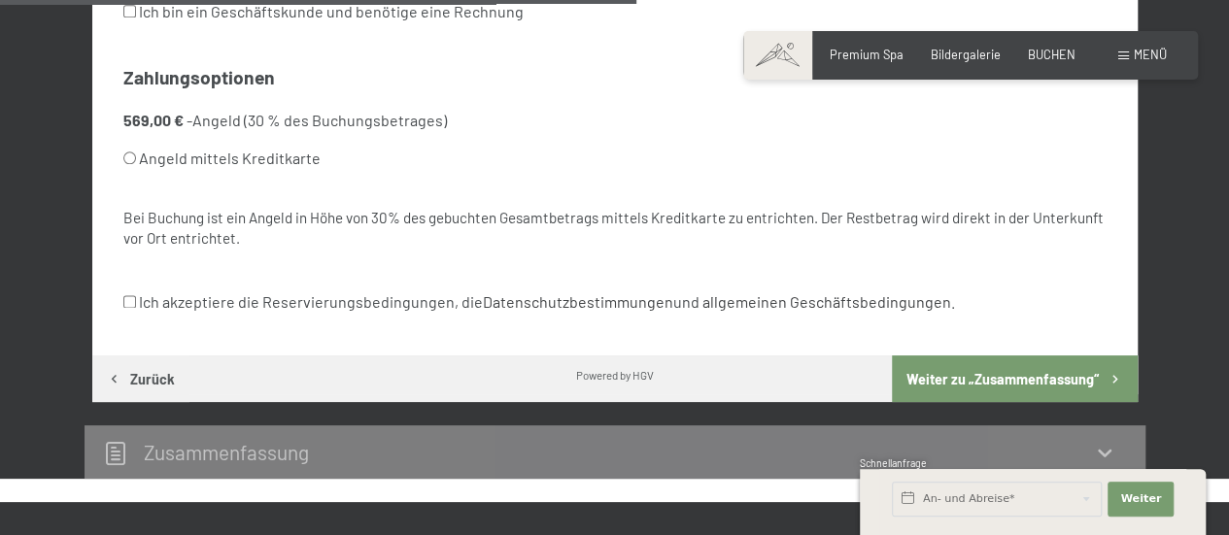
click at [165, 160] on label "Angeld mittels Kreditkarte" at bounding box center [345, 158] width 445 height 37
click at [136, 160] on input "Angeld mittels Kreditkarte" at bounding box center [129, 158] width 13 height 13
radio input "true"
click at [167, 304] on label "Ich akzeptiere die Reservierungsbedingungen, die Datenschutzbestimmungen und al…" at bounding box center [539, 302] width 832 height 37
click at [136, 304] on input "Ich akzeptiere die Reservierungsbedingungen, die Datenschutzbestimmungen und al…" at bounding box center [129, 301] width 13 height 13
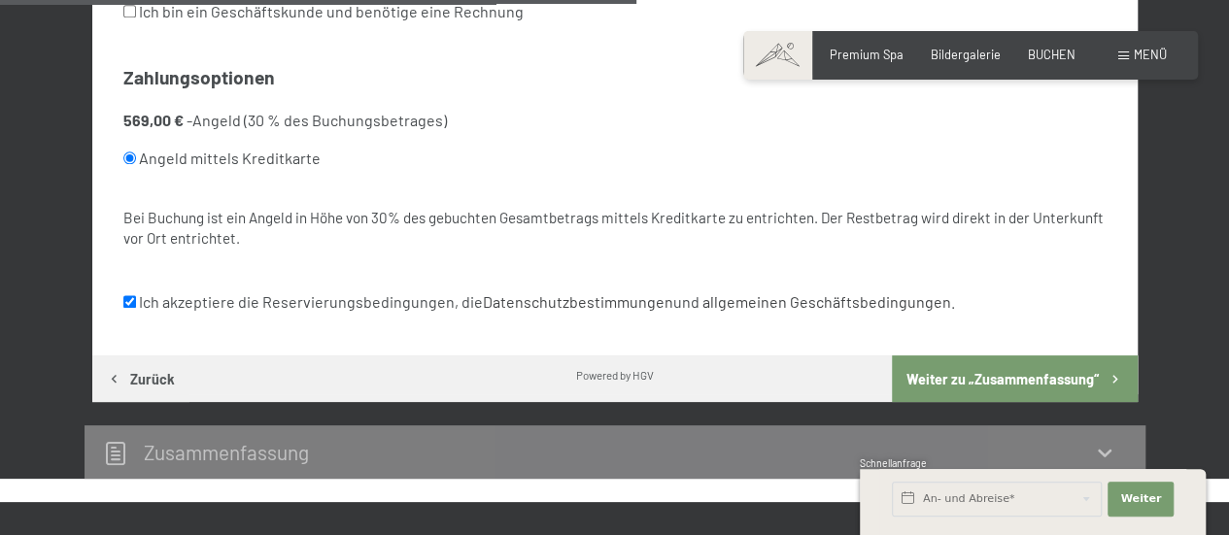
checkbox input "true"
click at [989, 386] on button "Weiter zu „Zusammen­fassung“" at bounding box center [1014, 379] width 245 height 47
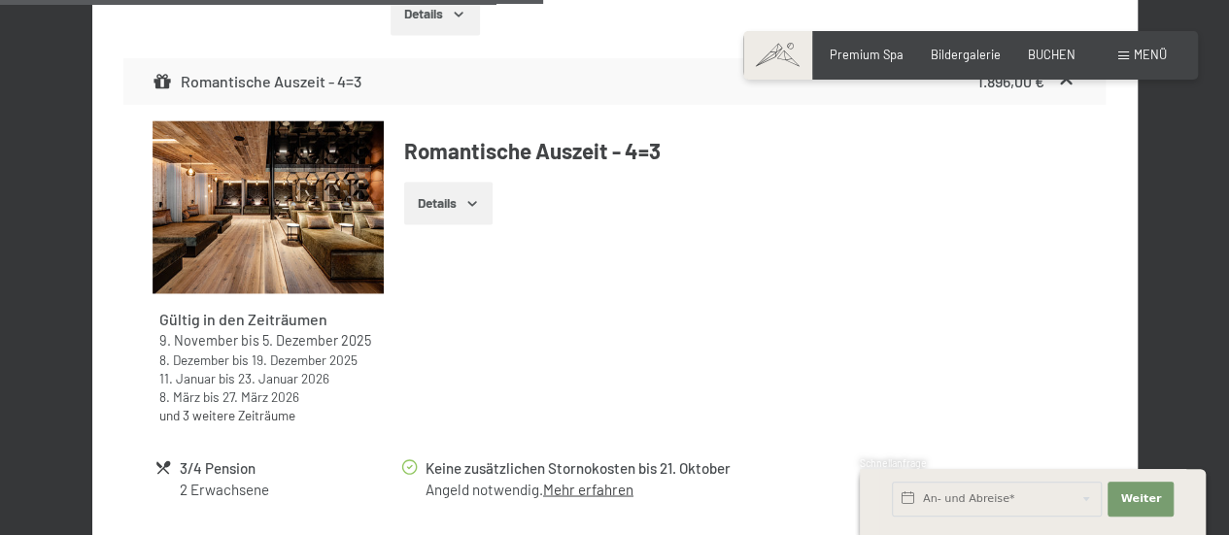
scroll to position [1432, 0]
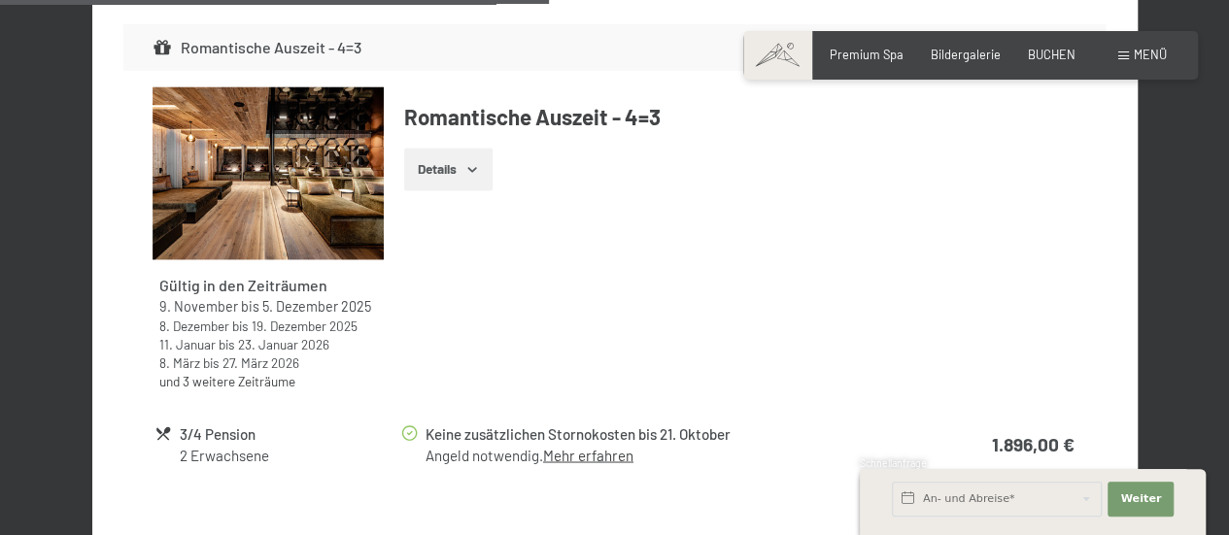
click at [430, 148] on button "Details" at bounding box center [448, 169] width 88 height 43
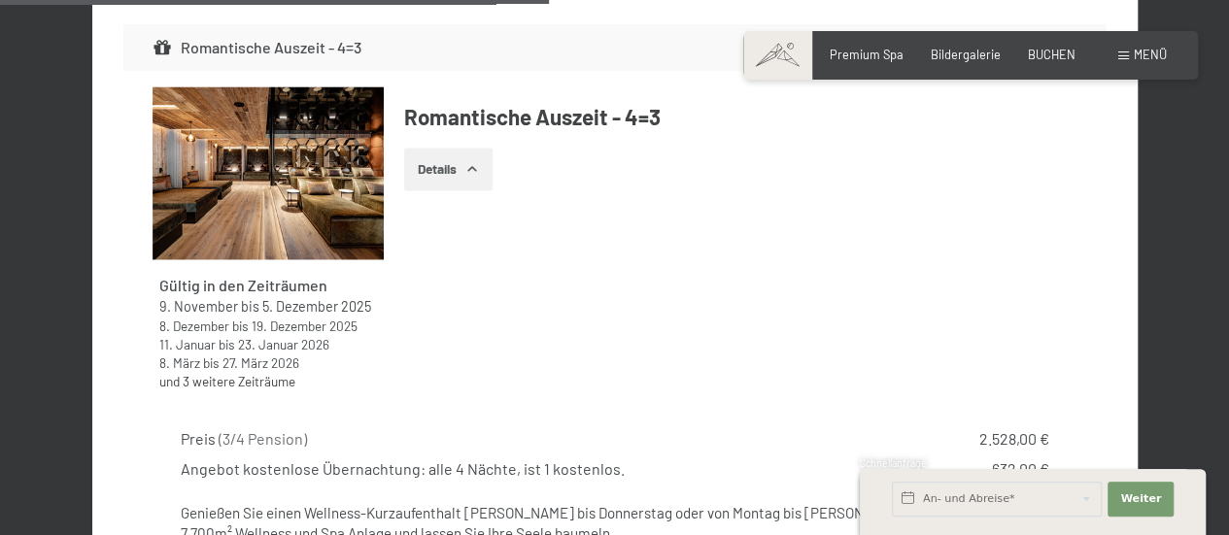
click at [430, 148] on button "Details" at bounding box center [448, 169] width 88 height 43
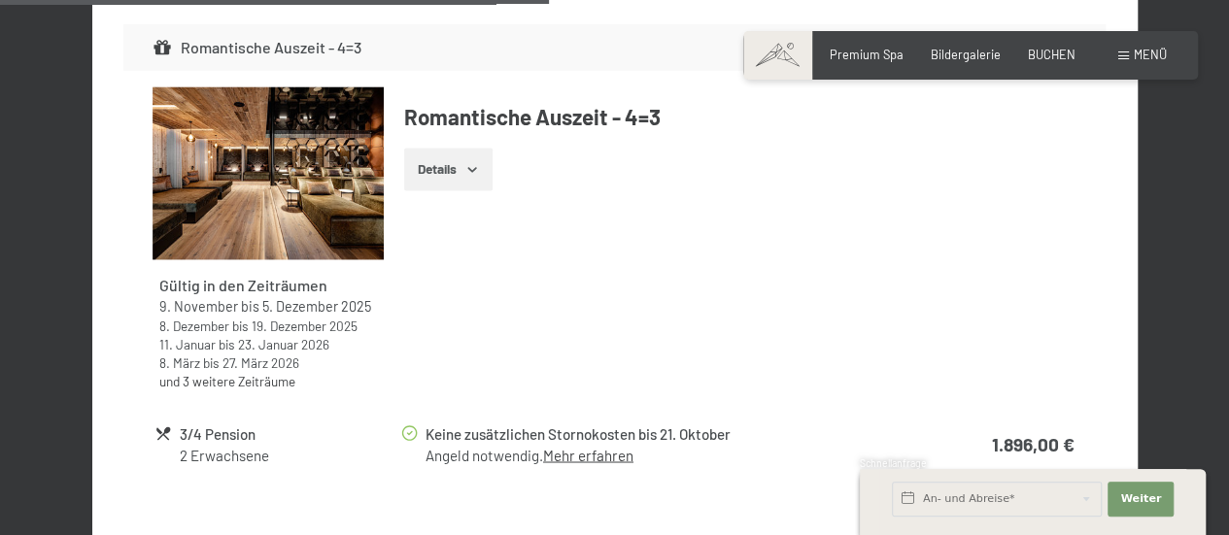
click at [485, 148] on button "Details" at bounding box center [448, 169] width 88 height 43
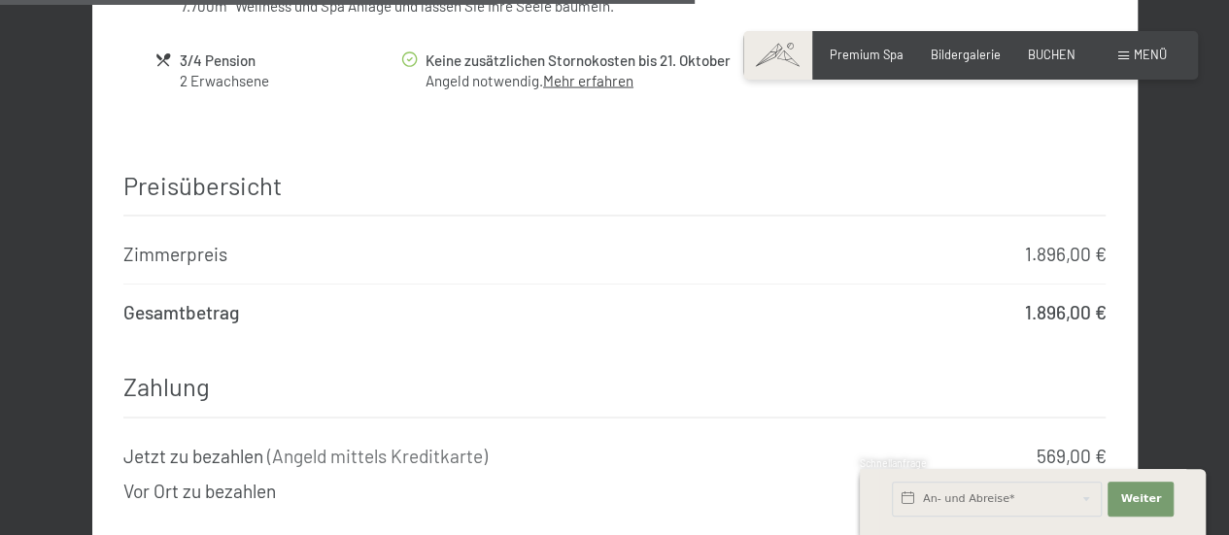
scroll to position [1901, 0]
